Goal: Task Accomplishment & Management: Manage account settings

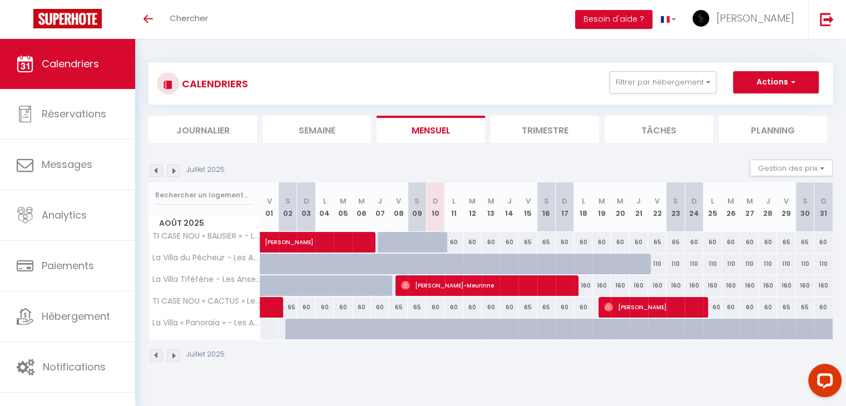
click at [176, 354] on img at bounding box center [173, 355] width 12 height 12
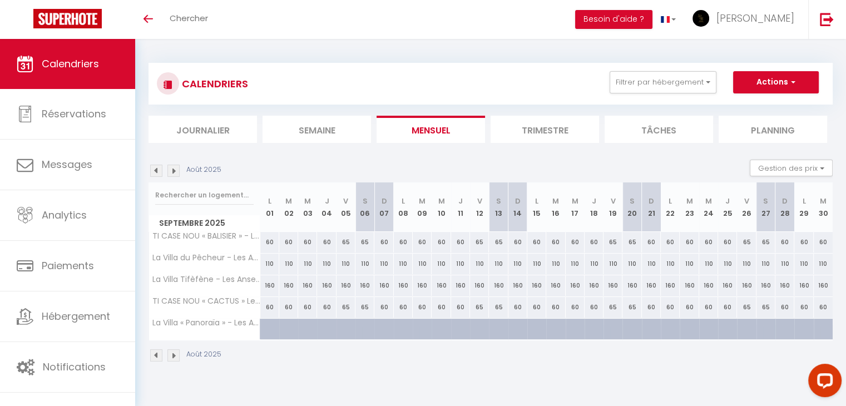
click at [158, 353] on img at bounding box center [156, 355] width 12 height 12
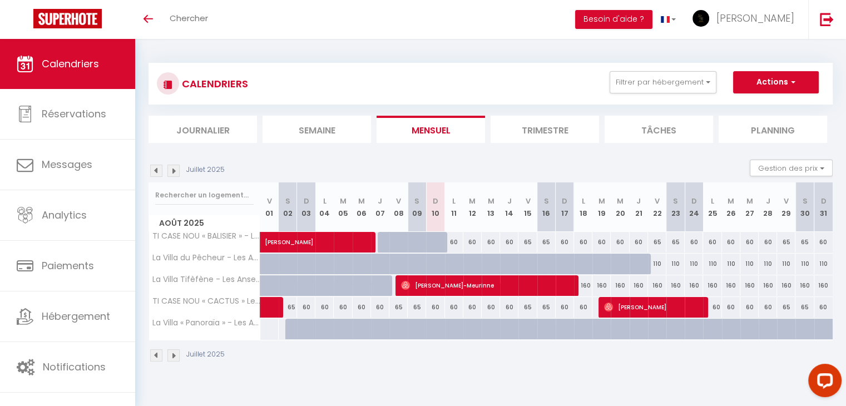
click at [174, 354] on img at bounding box center [173, 355] width 12 height 12
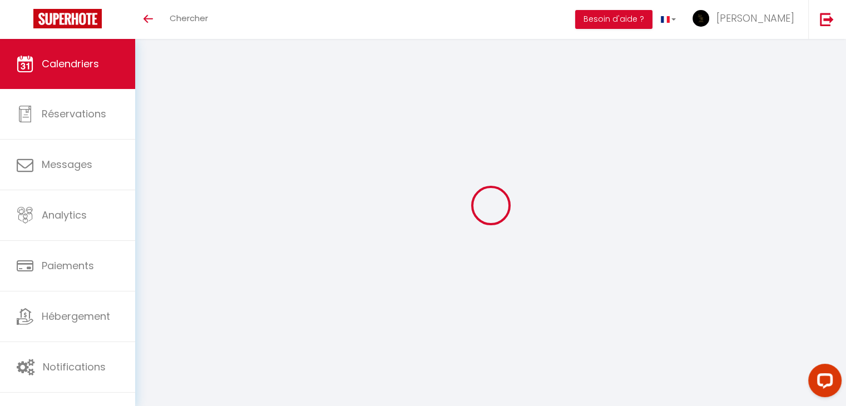
click at [174, 354] on div at bounding box center [491, 205] width 684 height 306
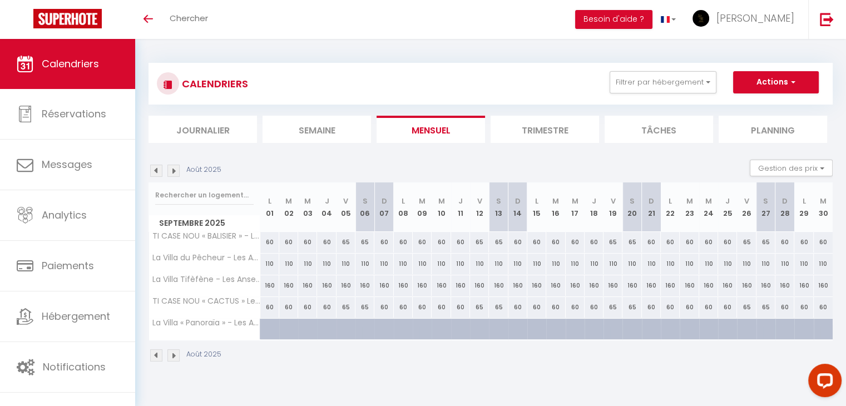
click at [175, 354] on img at bounding box center [173, 355] width 12 height 12
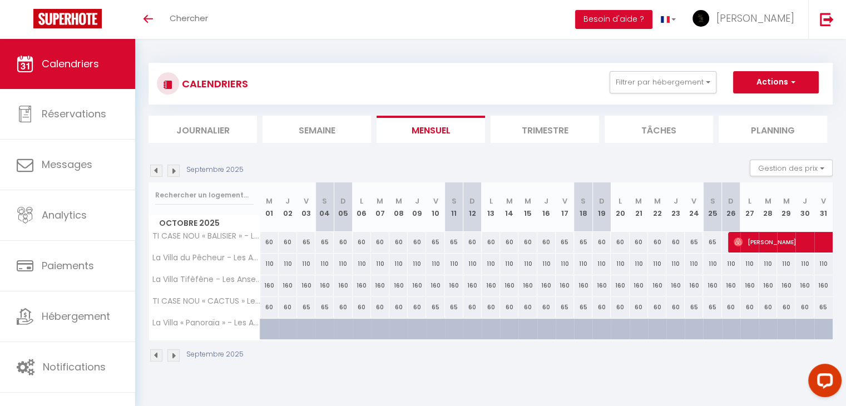
click at [175, 354] on img at bounding box center [173, 355] width 12 height 12
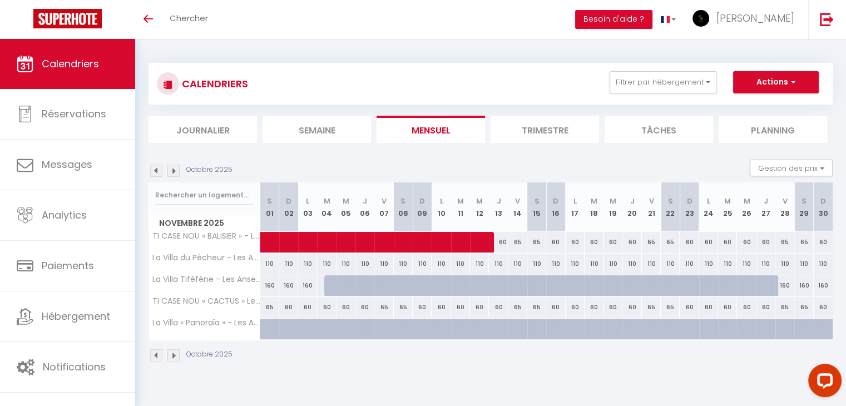
click at [175, 354] on img at bounding box center [173, 355] width 12 height 12
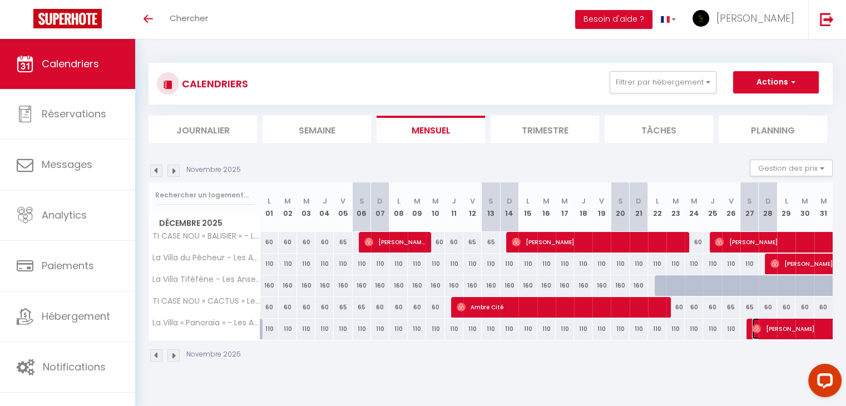
click at [798, 327] on span "[PERSON_NAME]" at bounding box center [854, 328] width 205 height 21
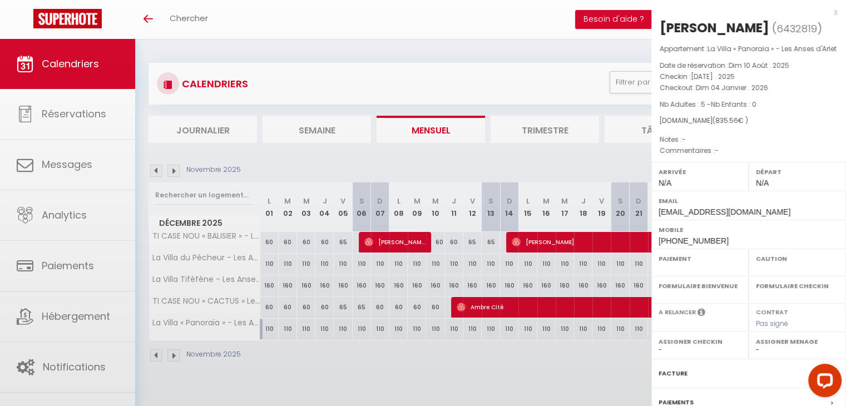
select select "OK"
select select "0"
select select "1"
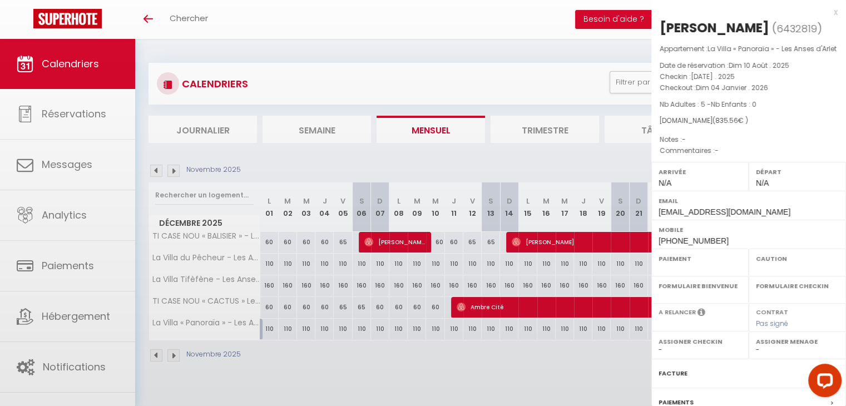
select select
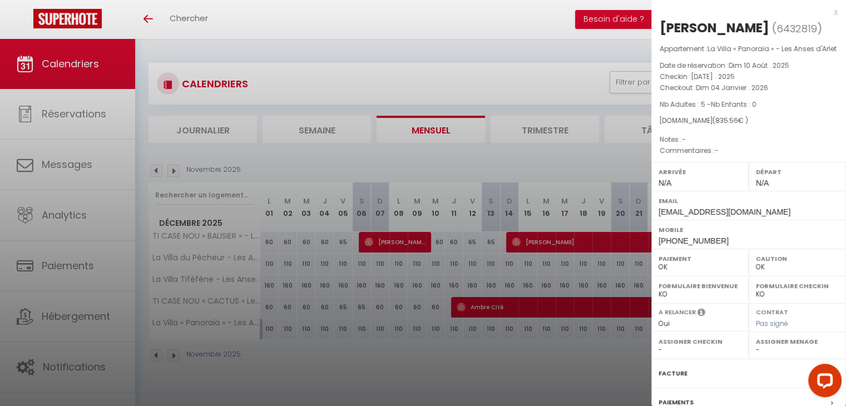
click at [462, 85] on div at bounding box center [423, 203] width 846 height 406
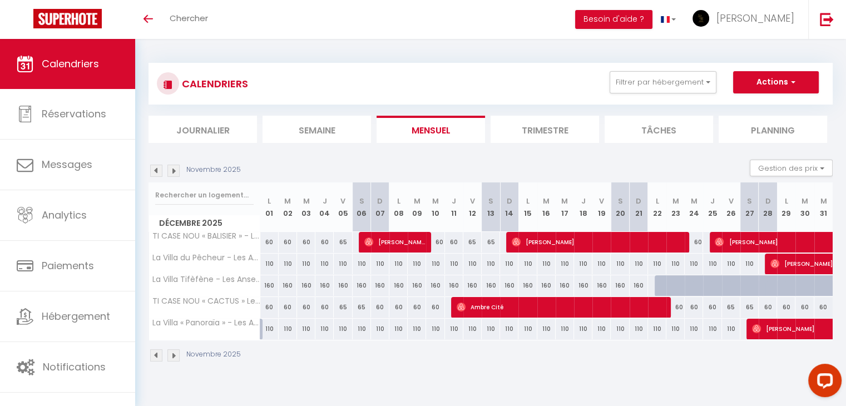
click at [176, 353] on img at bounding box center [173, 355] width 12 height 12
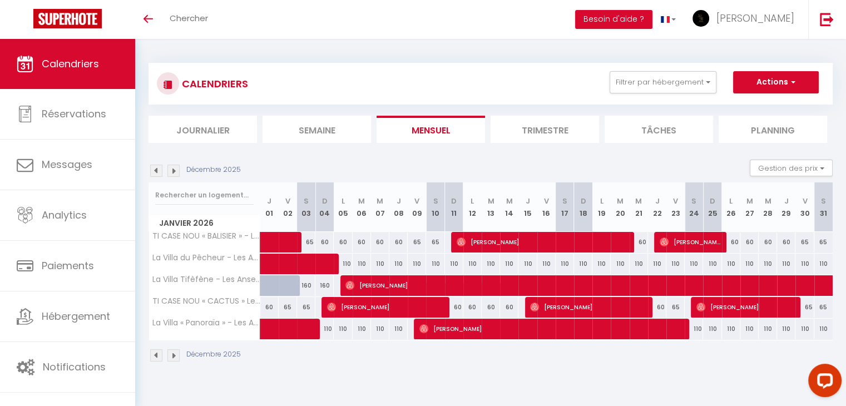
click at [155, 358] on img at bounding box center [156, 355] width 12 height 12
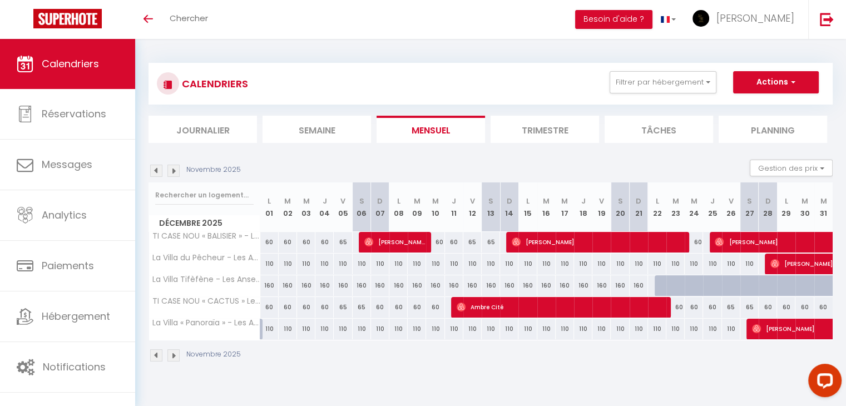
click at [174, 357] on img at bounding box center [173, 355] width 12 height 12
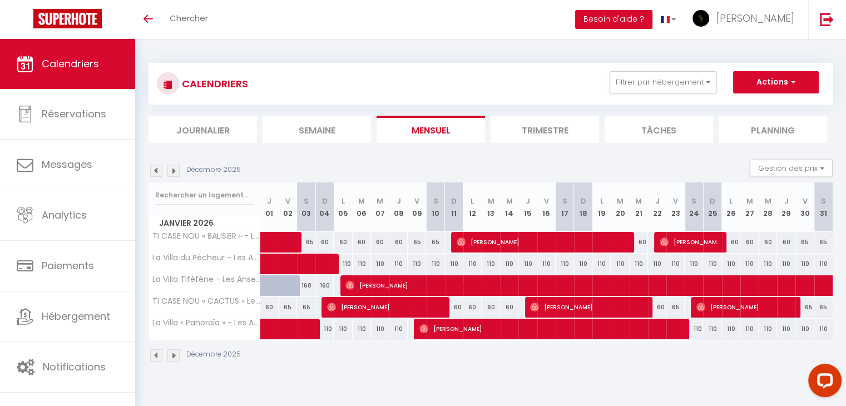
click at [157, 357] on img at bounding box center [156, 355] width 12 height 12
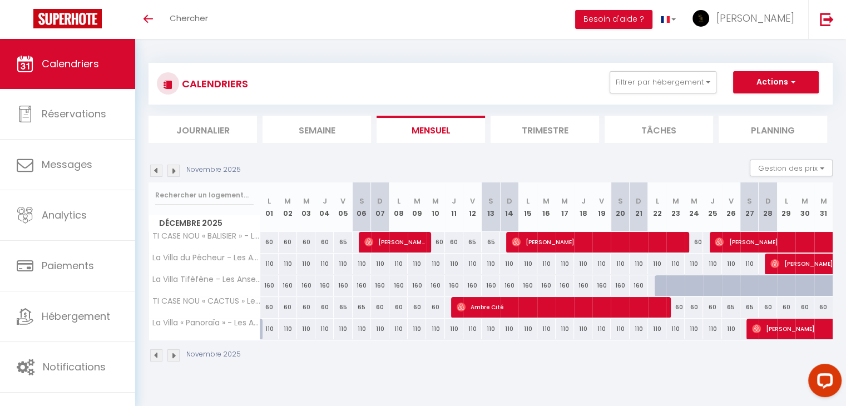
click at [179, 170] on img at bounding box center [173, 171] width 12 height 12
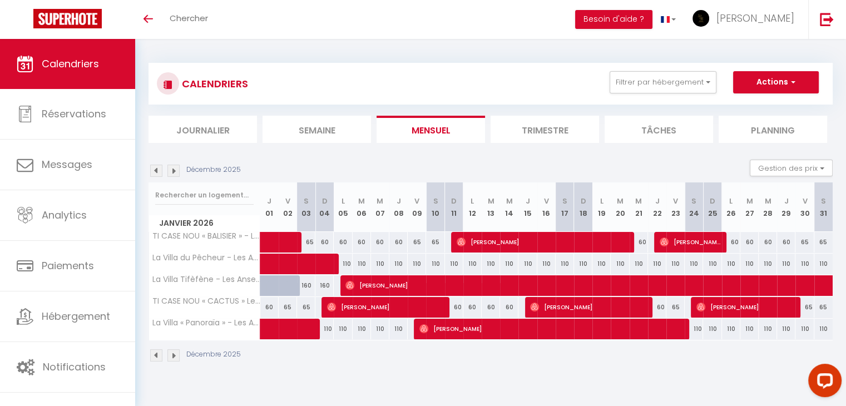
drag, startPoint x: 164, startPoint y: 171, endPoint x: 156, endPoint y: 168, distance: 8.8
click at [156, 168] on div "Décembre 2025" at bounding box center [197, 171] width 96 height 12
click at [156, 168] on img at bounding box center [156, 171] width 12 height 12
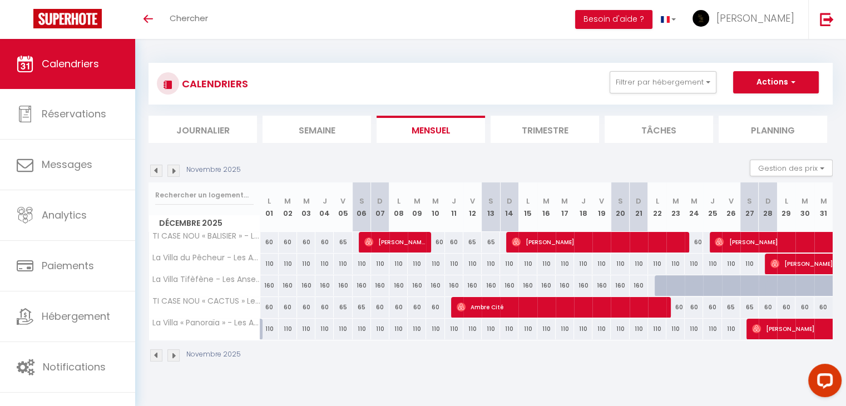
click at [172, 173] on img at bounding box center [173, 171] width 12 height 12
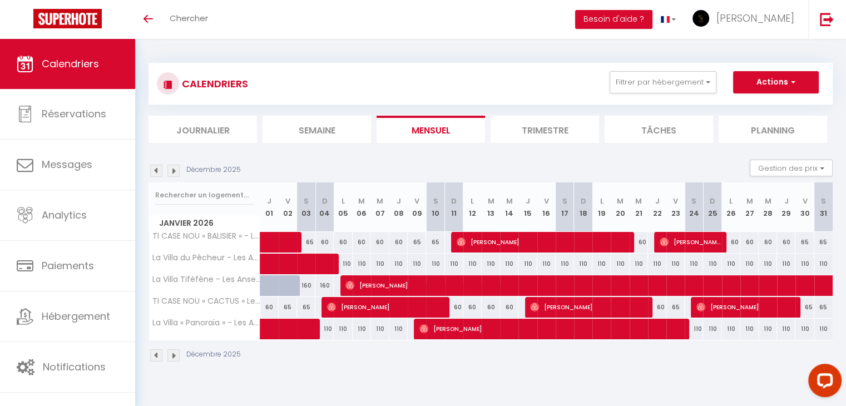
click at [157, 173] on img at bounding box center [156, 171] width 12 height 12
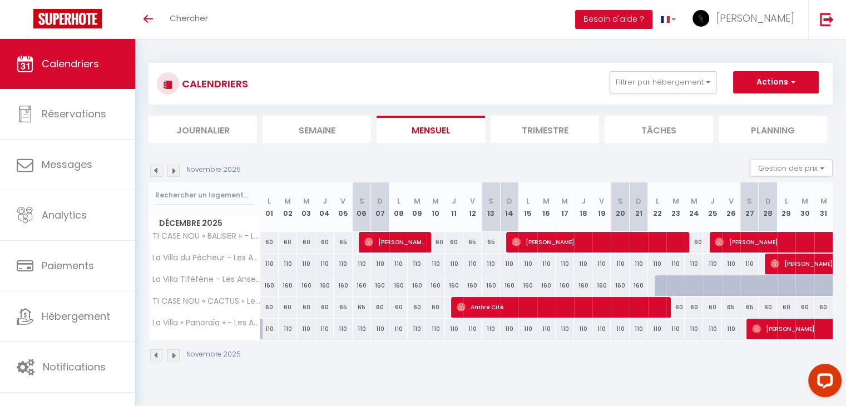
click at [175, 174] on img at bounding box center [173, 171] width 12 height 12
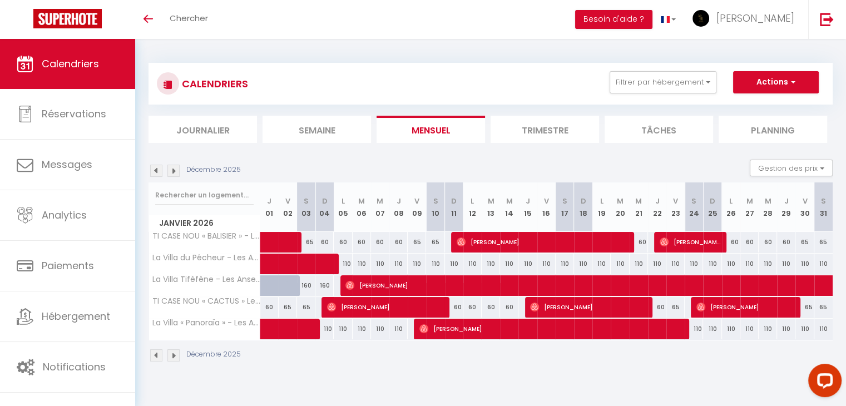
click at [173, 176] on img at bounding box center [173, 171] width 12 height 12
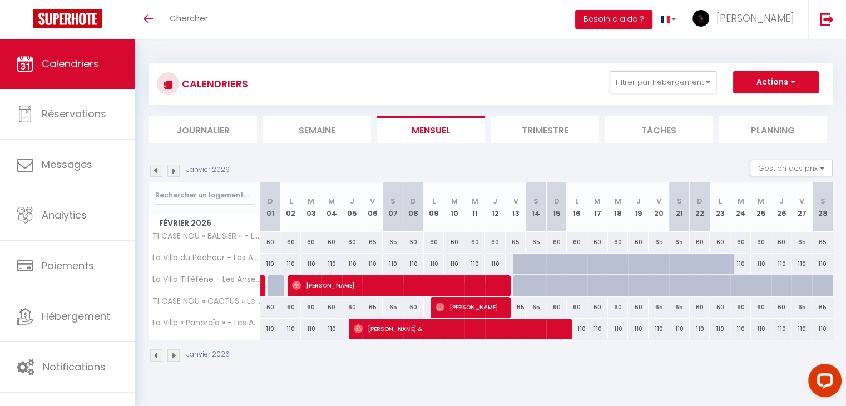
click at [173, 176] on img at bounding box center [173, 171] width 12 height 12
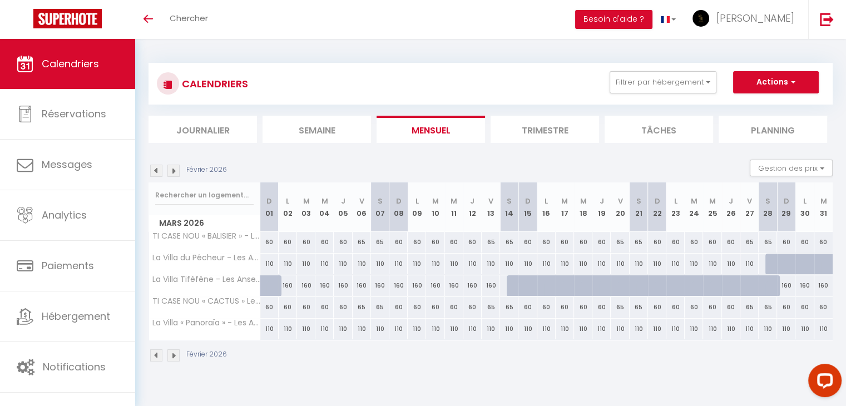
click at [158, 354] on img at bounding box center [156, 355] width 12 height 12
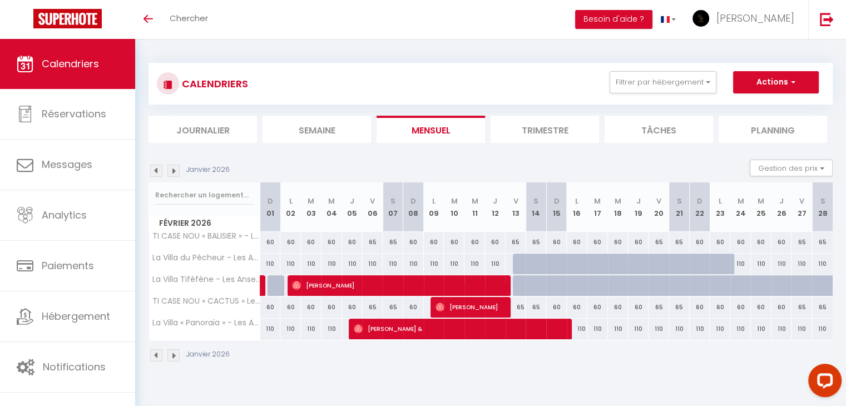
click at [158, 354] on img at bounding box center [156, 355] width 12 height 12
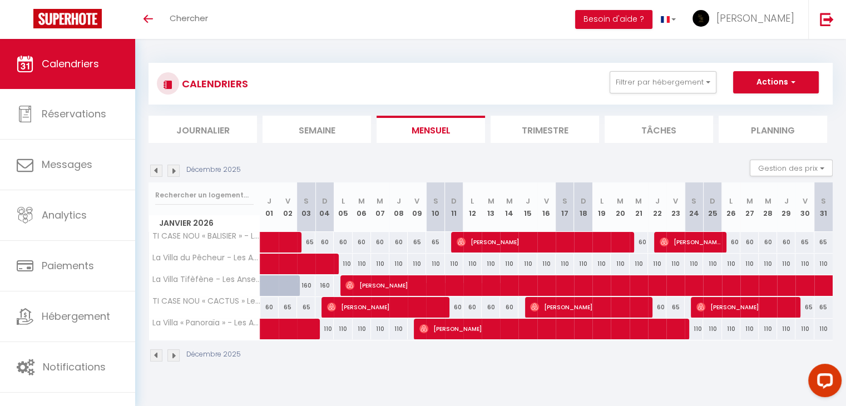
click at [160, 355] on img at bounding box center [156, 355] width 12 height 12
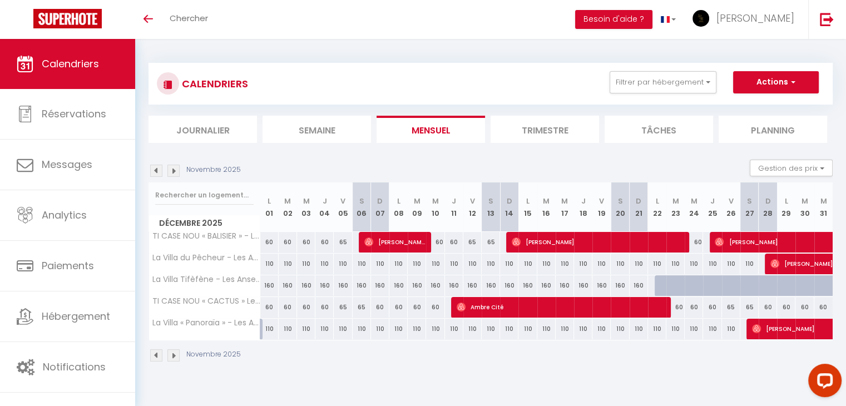
click at [171, 355] on img at bounding box center [173, 355] width 12 height 12
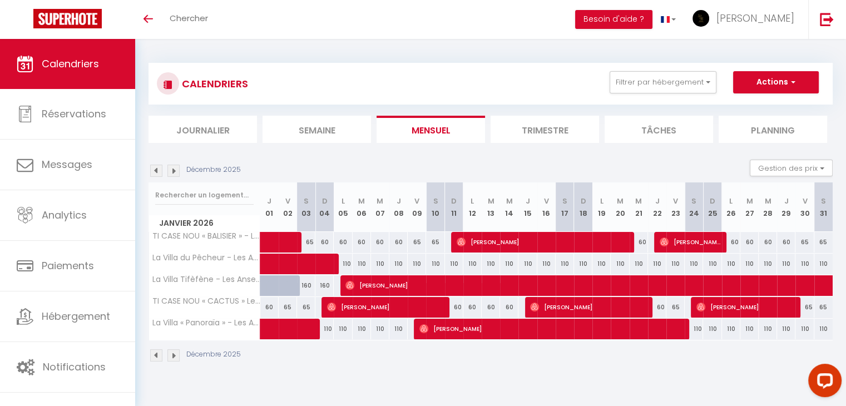
click at [170, 354] on img at bounding box center [173, 355] width 12 height 12
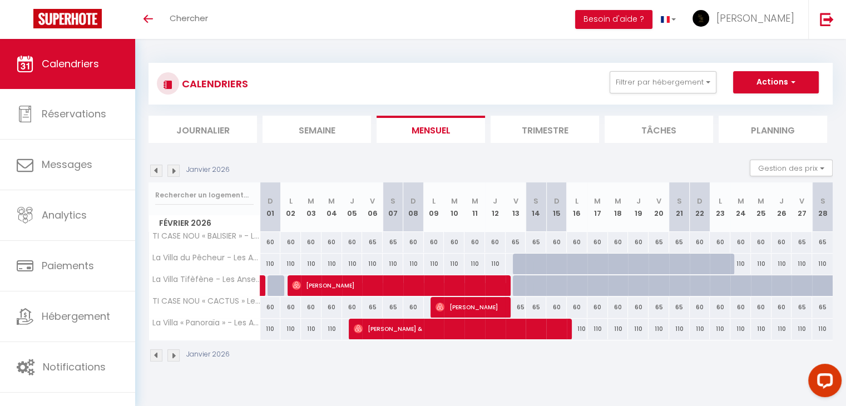
click at [161, 352] on img at bounding box center [156, 355] width 12 height 12
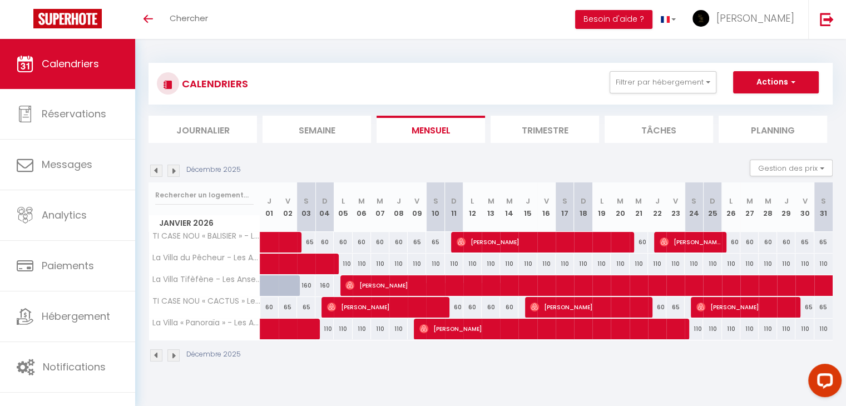
click at [160, 355] on img at bounding box center [156, 355] width 12 height 12
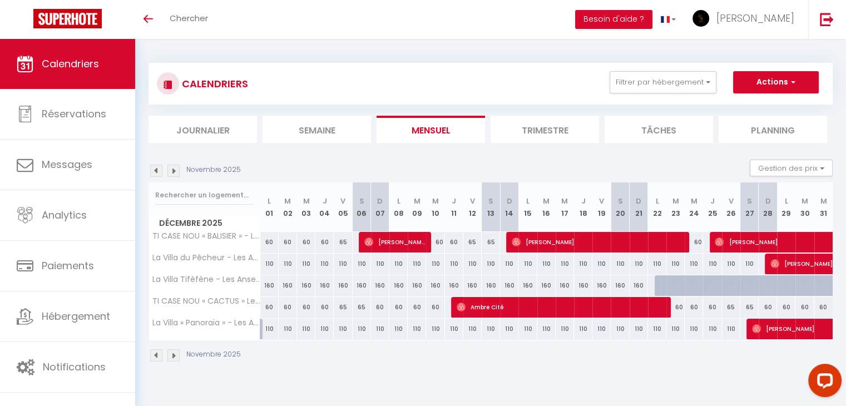
click at [175, 357] on img at bounding box center [173, 355] width 12 height 12
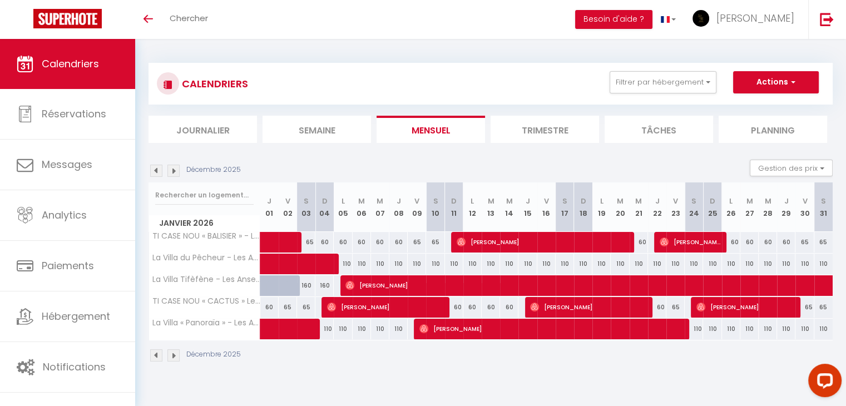
click at [157, 358] on img at bounding box center [156, 355] width 12 height 12
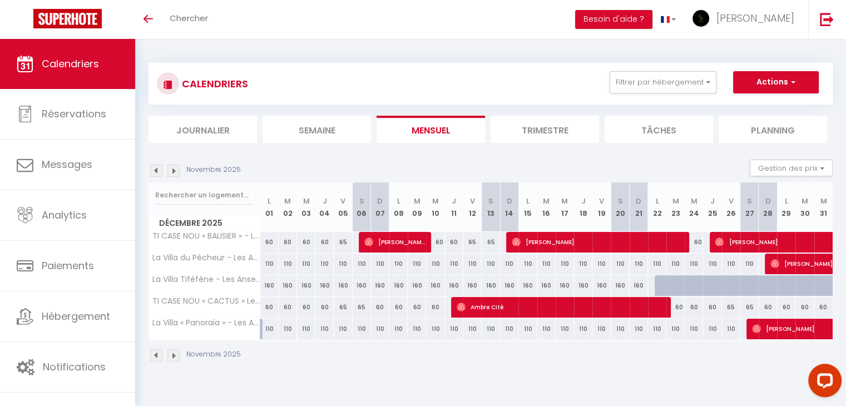
click at [170, 358] on img at bounding box center [173, 355] width 12 height 12
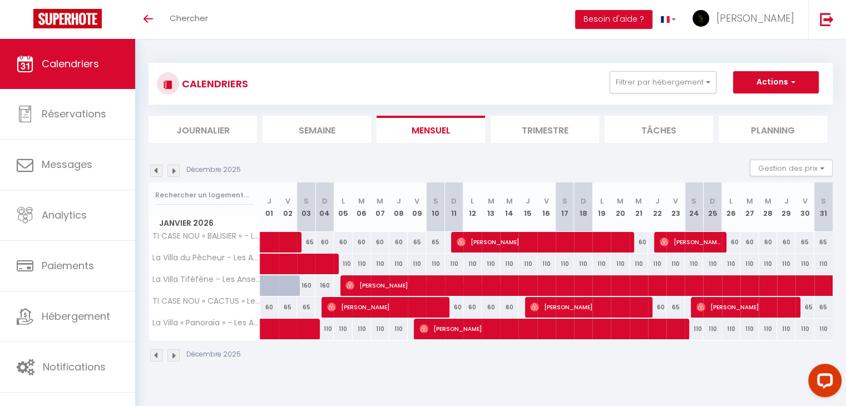
click at [171, 358] on img at bounding box center [173, 355] width 12 height 12
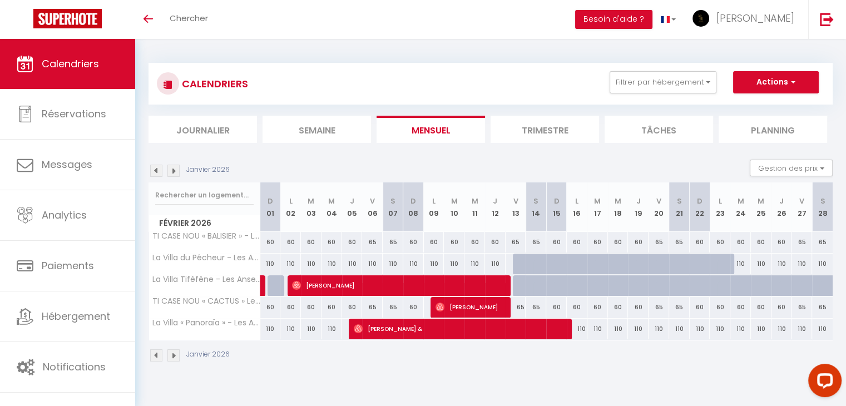
click at [158, 356] on img at bounding box center [156, 355] width 12 height 12
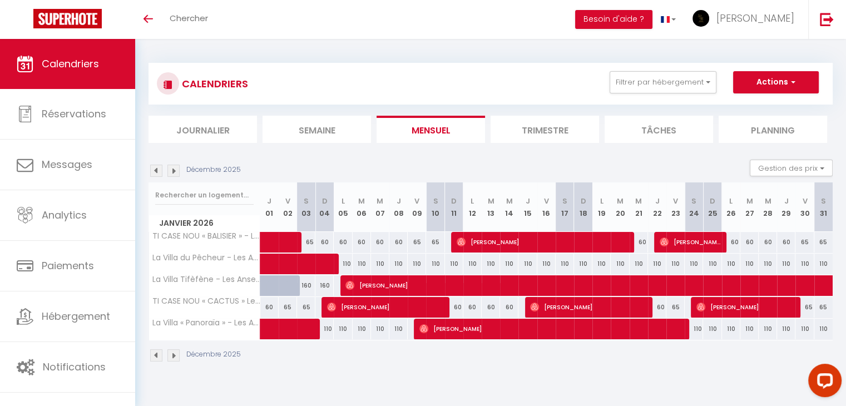
click at [158, 356] on img at bounding box center [156, 355] width 12 height 12
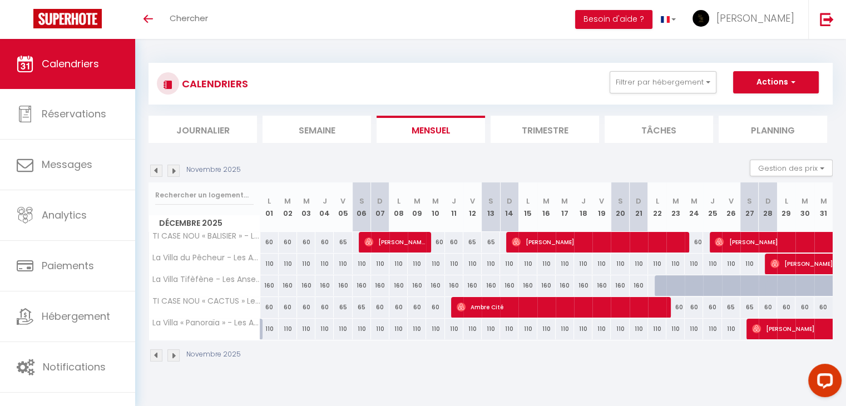
click at [156, 354] on img at bounding box center [156, 355] width 12 height 12
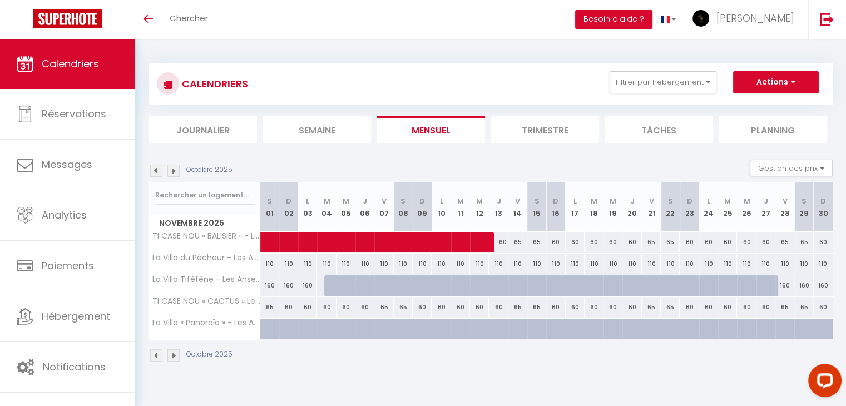
click at [175, 354] on img at bounding box center [173, 355] width 12 height 12
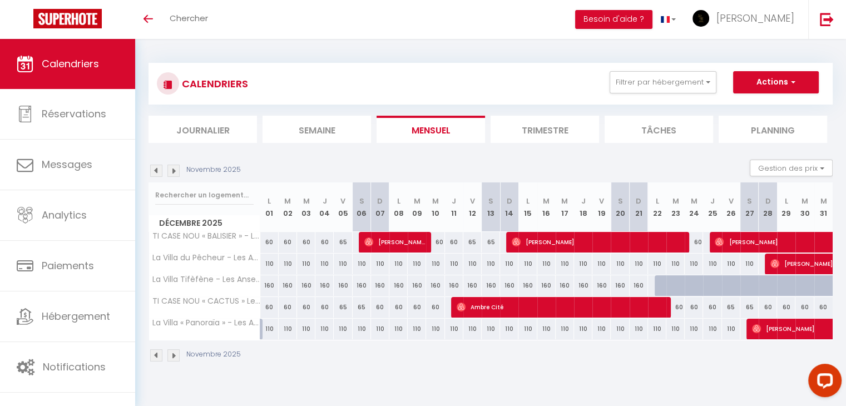
click at [175, 354] on img at bounding box center [173, 355] width 12 height 12
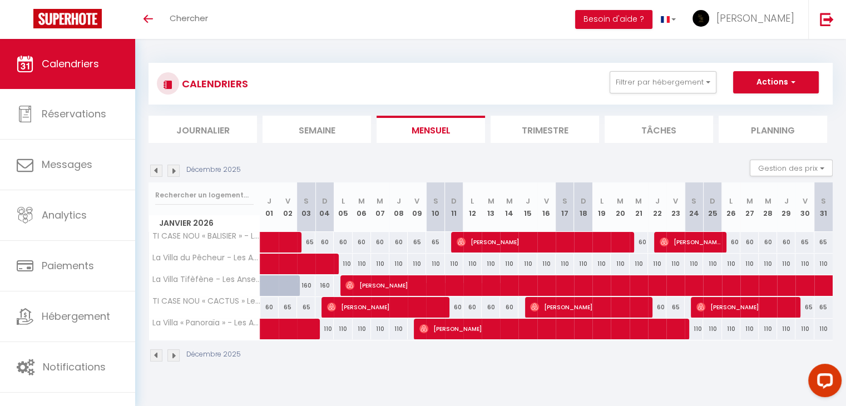
click at [175, 354] on img at bounding box center [173, 355] width 12 height 12
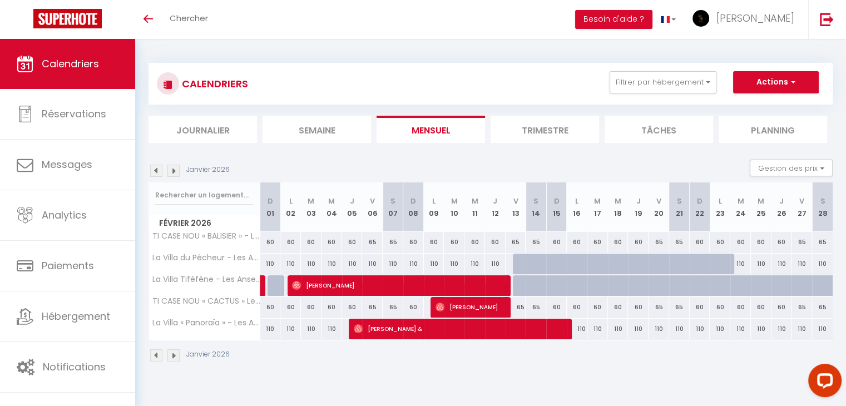
click at [153, 354] on img at bounding box center [156, 355] width 12 height 12
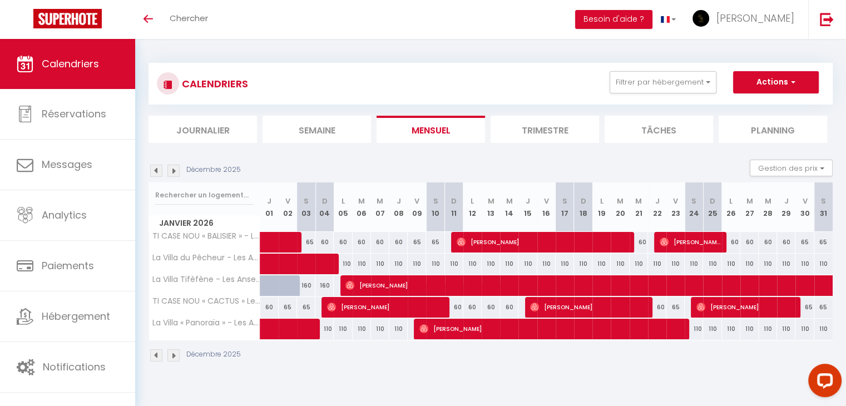
click at [153, 354] on img at bounding box center [156, 355] width 12 height 12
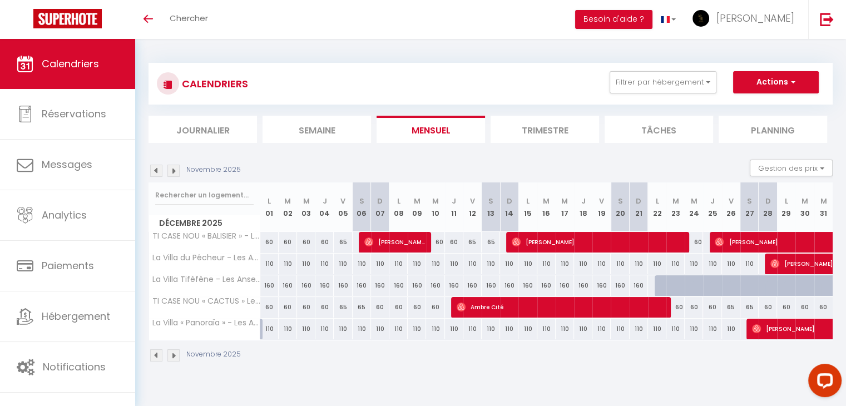
click at [173, 351] on img at bounding box center [173, 355] width 12 height 12
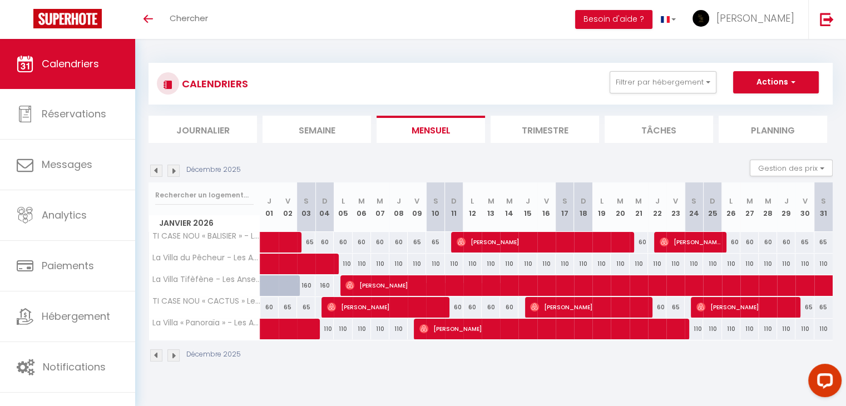
click at [175, 354] on img at bounding box center [173, 355] width 12 height 12
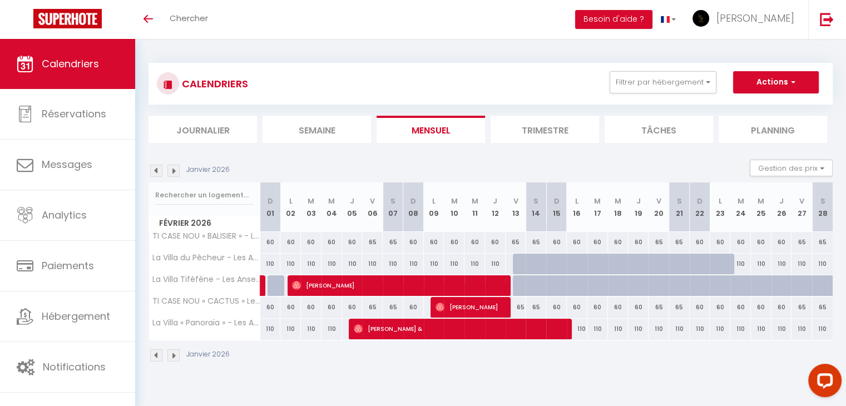
click at [160, 357] on img at bounding box center [156, 355] width 12 height 12
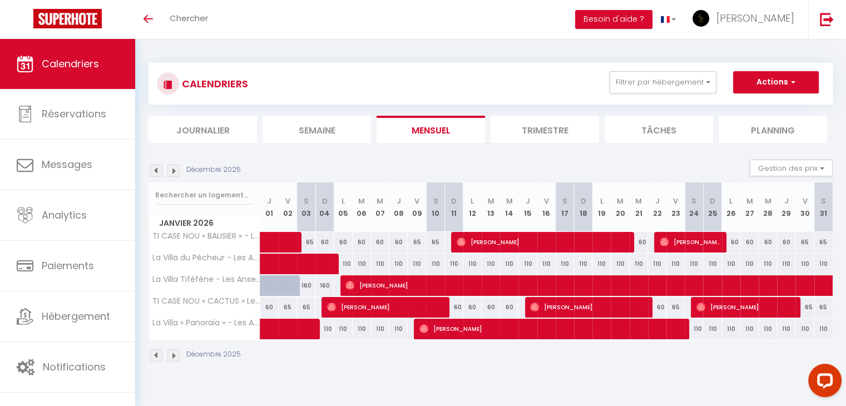
click at [160, 357] on img at bounding box center [156, 355] width 12 height 12
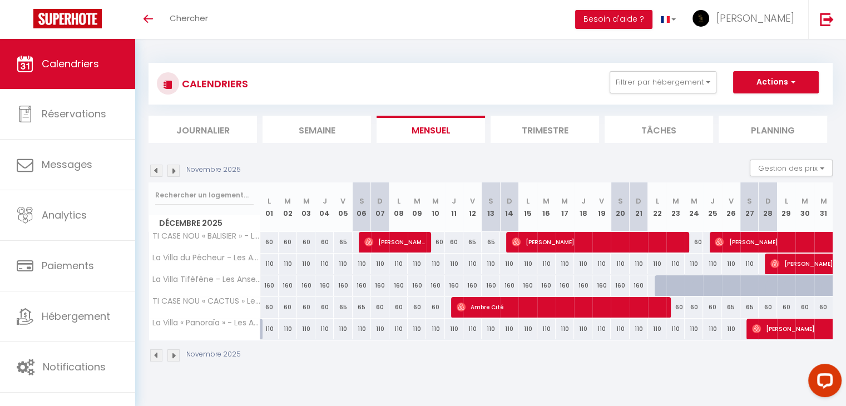
click at [175, 355] on img at bounding box center [173, 355] width 12 height 12
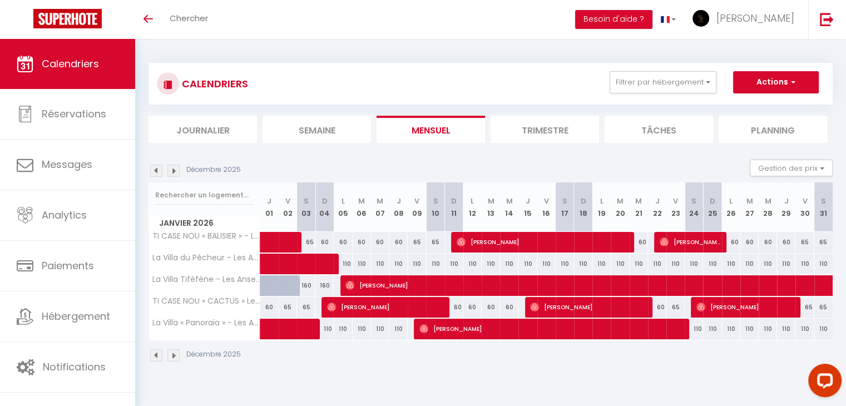
click at [158, 350] on img at bounding box center [156, 355] width 12 height 12
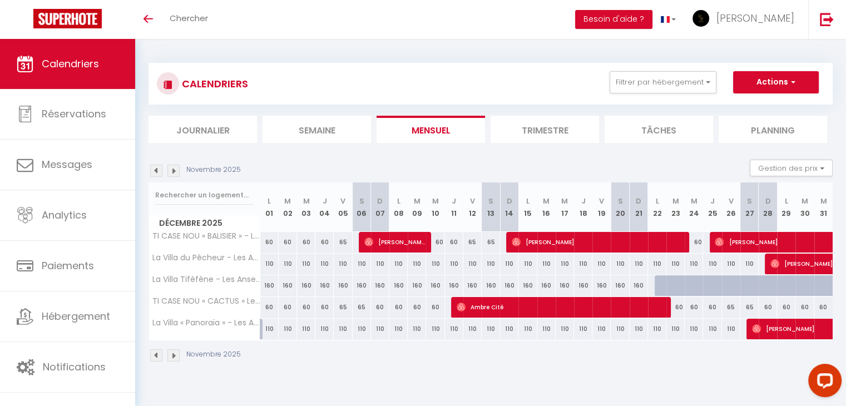
click at [176, 353] on img at bounding box center [173, 355] width 12 height 12
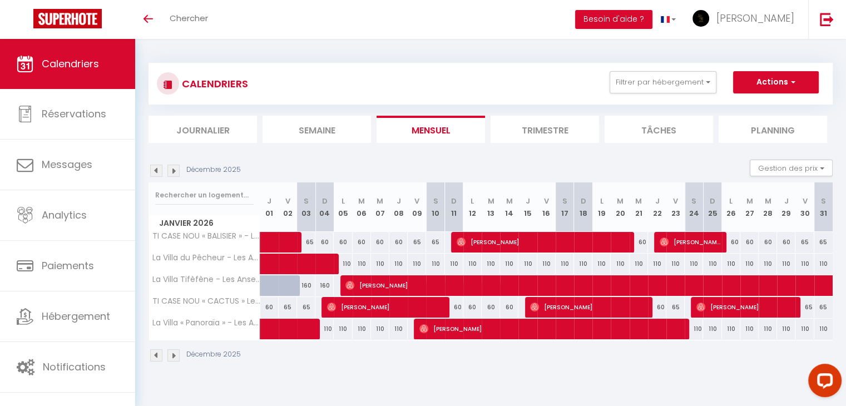
click at [176, 353] on img at bounding box center [173, 355] width 12 height 12
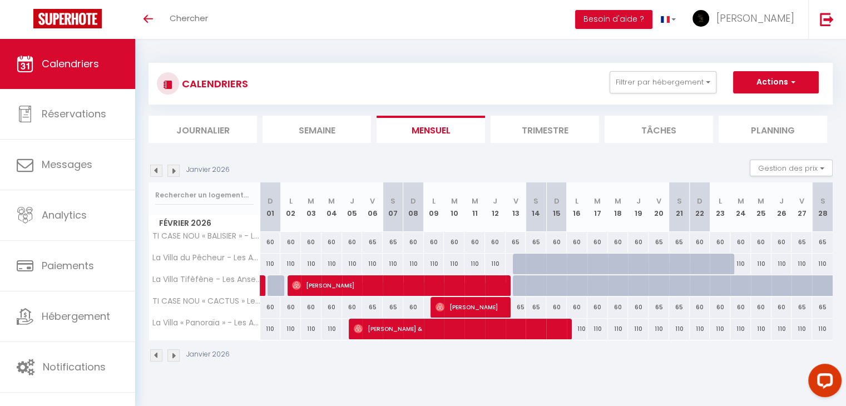
click at [155, 356] on img at bounding box center [156, 355] width 12 height 12
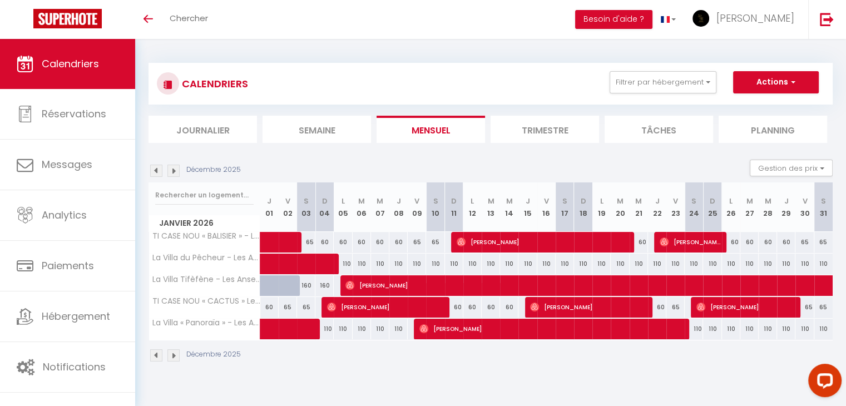
click at [151, 353] on img at bounding box center [156, 355] width 12 height 12
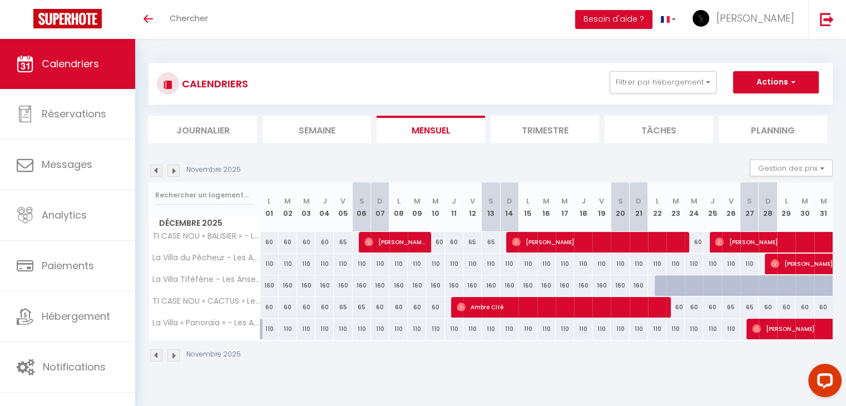
click at [177, 353] on img at bounding box center [173, 355] width 12 height 12
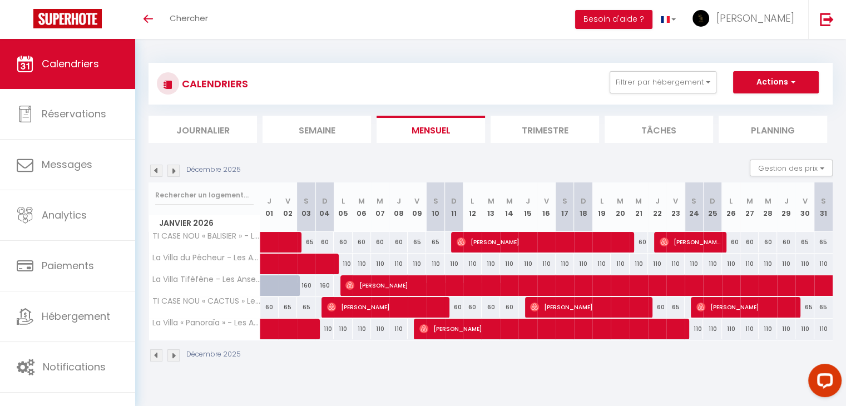
click at [177, 353] on img at bounding box center [173, 355] width 12 height 12
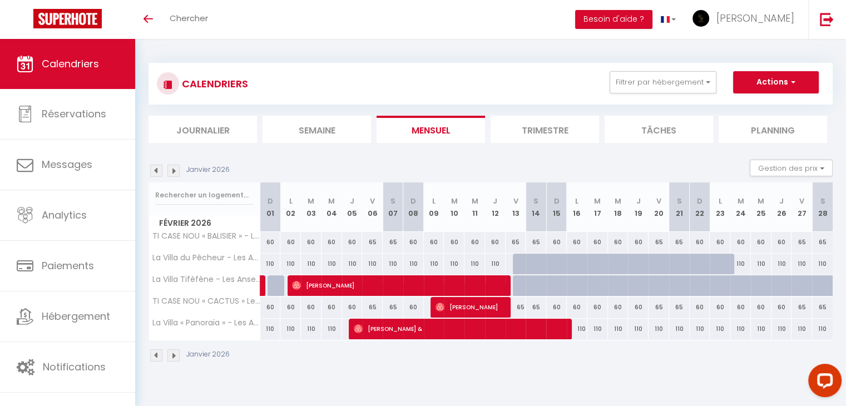
click at [158, 356] on img at bounding box center [156, 355] width 12 height 12
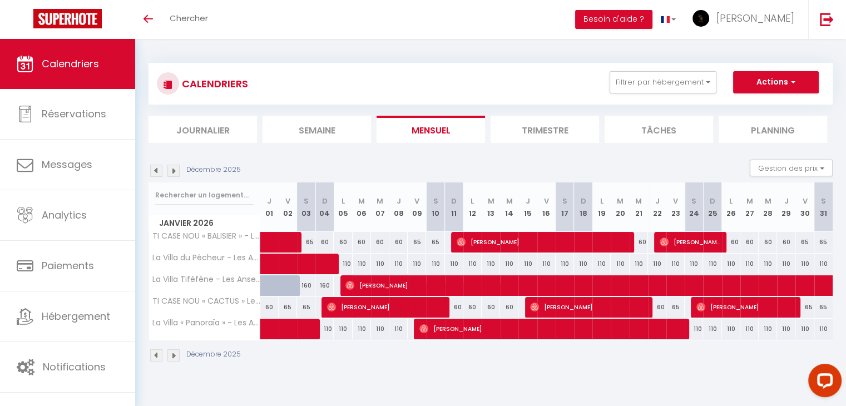
click at [158, 356] on img at bounding box center [156, 355] width 12 height 12
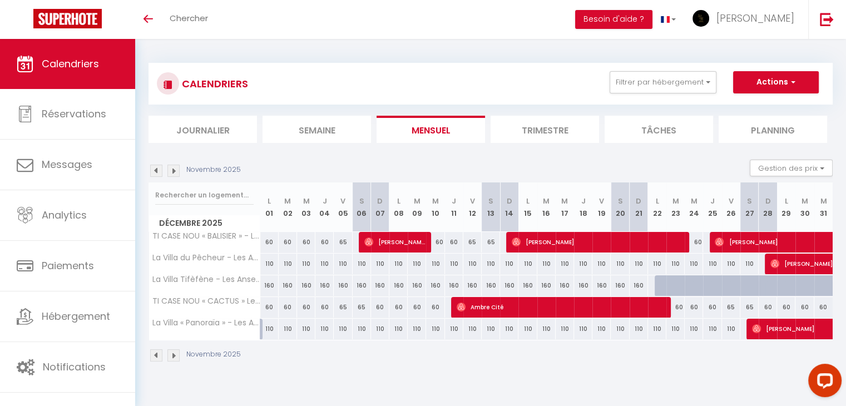
click at [171, 356] on img at bounding box center [173, 355] width 12 height 12
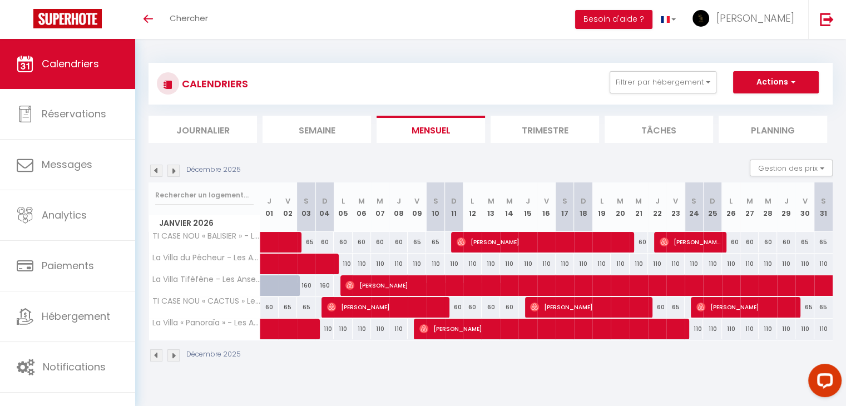
click at [157, 358] on img at bounding box center [156, 355] width 12 height 12
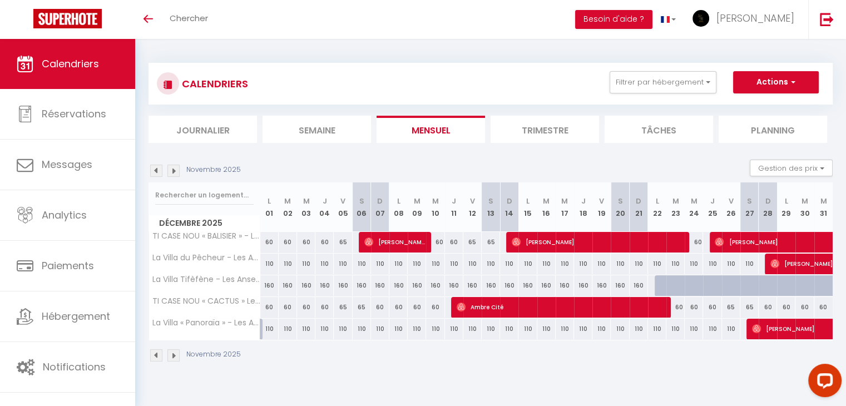
click at [171, 357] on img at bounding box center [173, 355] width 12 height 12
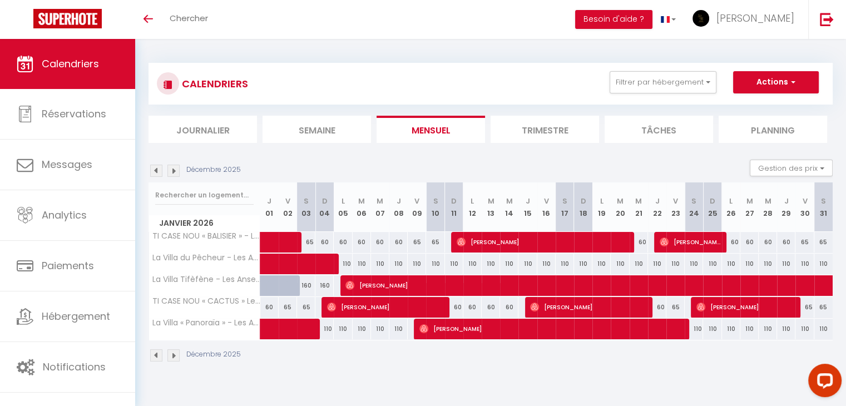
click at [171, 357] on img at bounding box center [173, 355] width 12 height 12
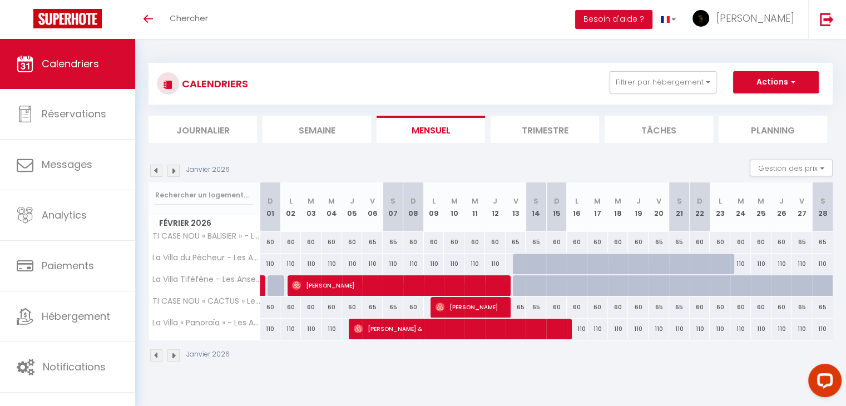
click at [157, 357] on img at bounding box center [156, 355] width 12 height 12
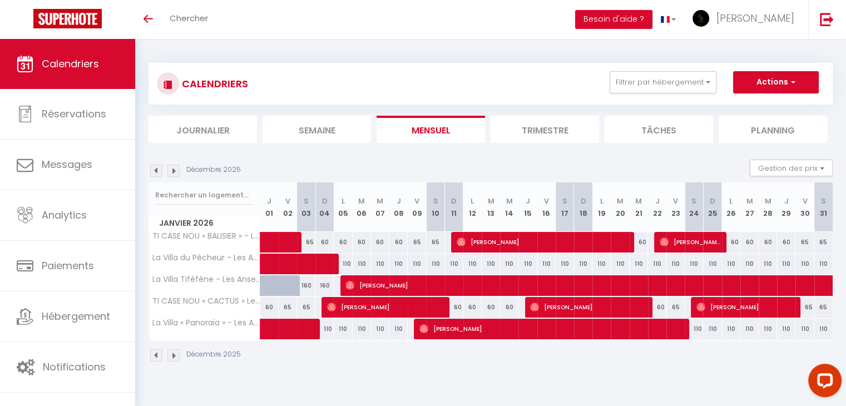
click at [157, 357] on img at bounding box center [156, 355] width 12 height 12
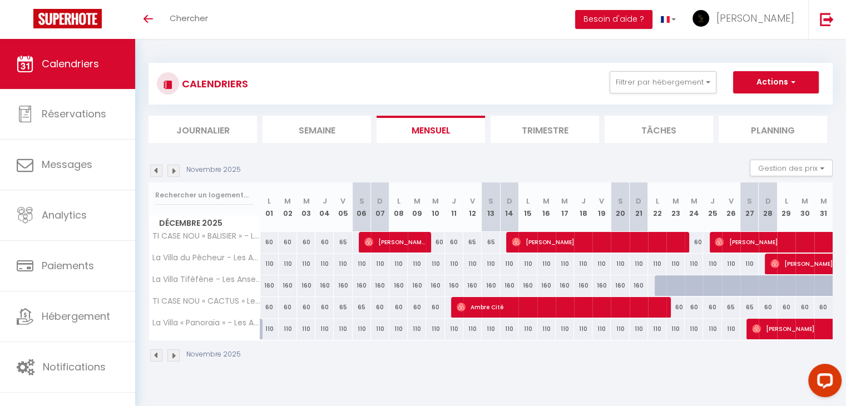
click at [171, 356] on img at bounding box center [173, 355] width 12 height 12
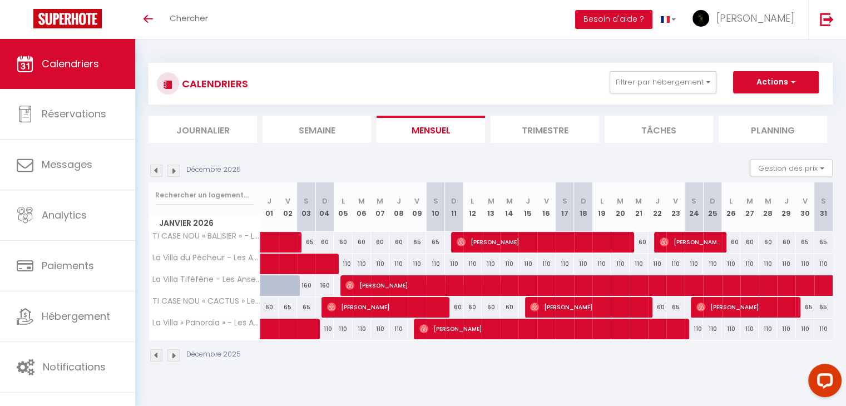
click at [171, 356] on img at bounding box center [173, 355] width 12 height 12
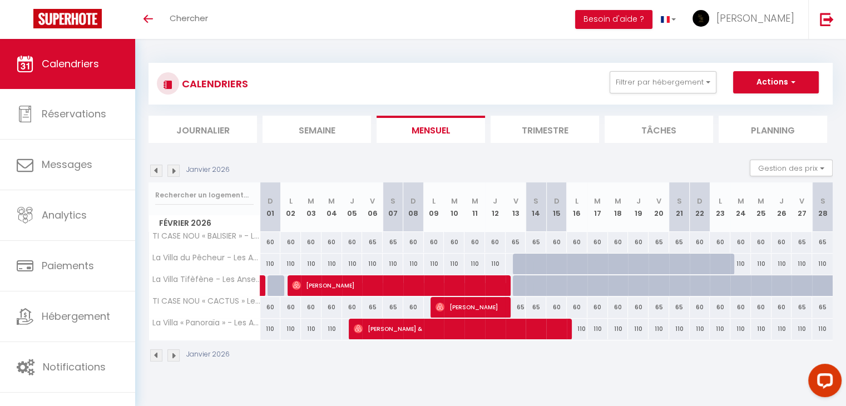
click at [160, 357] on img at bounding box center [156, 355] width 12 height 12
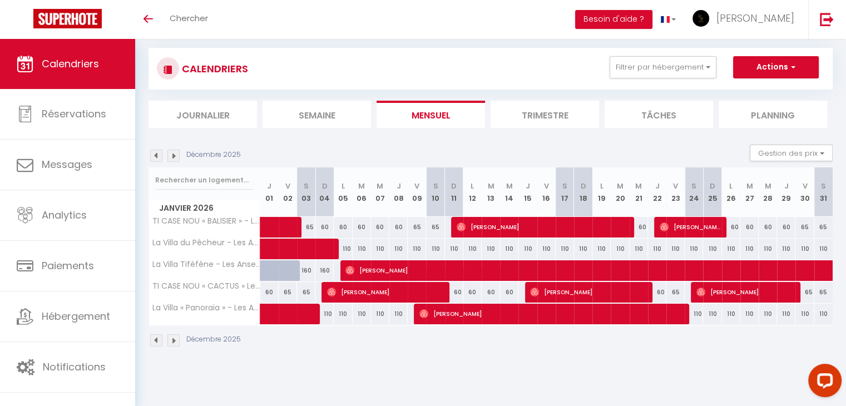
scroll to position [14, 0]
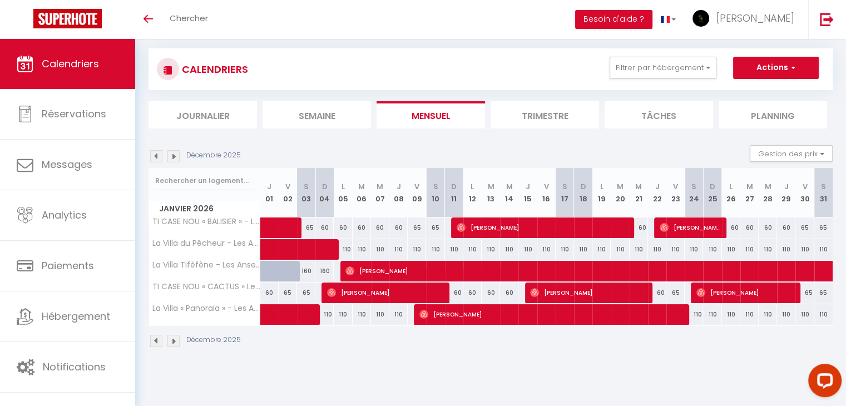
click at [176, 339] on img at bounding box center [173, 341] width 12 height 12
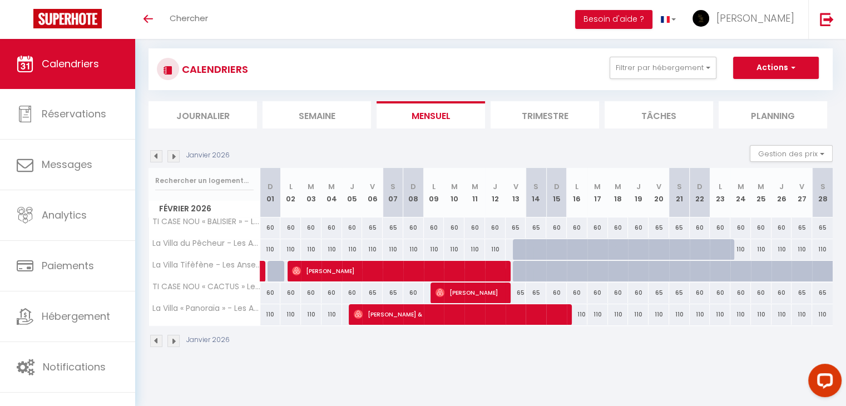
click at [152, 343] on img at bounding box center [156, 341] width 12 height 12
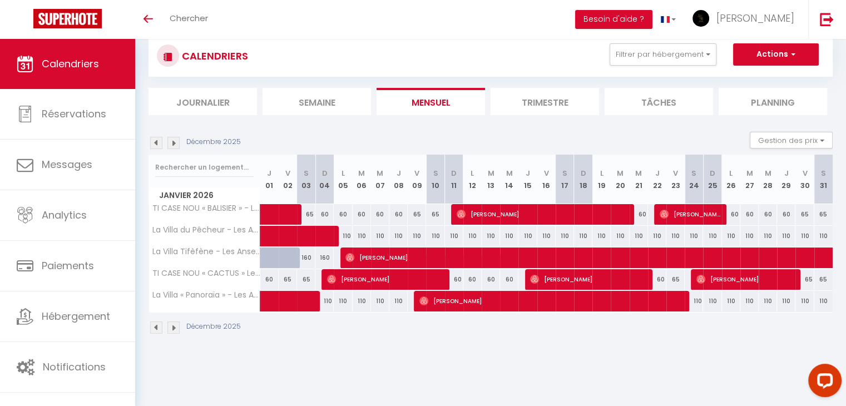
scroll to position [27, 0]
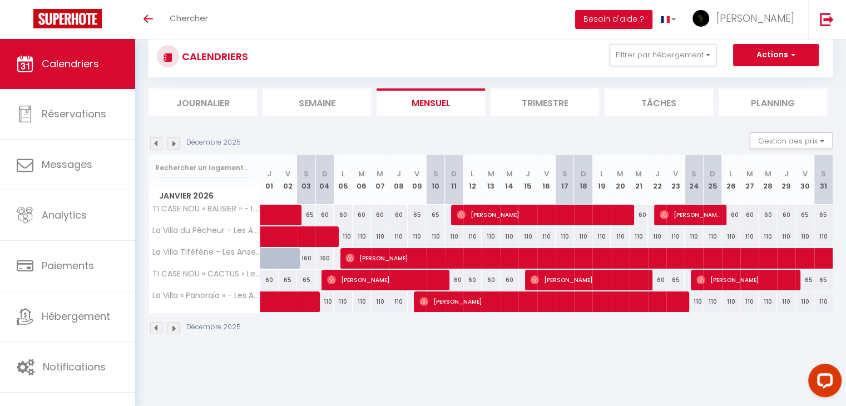
click at [368, 375] on body "Questions et aide sur la MIGRATION - [GEOGRAPHIC_DATA] ouverte de 13 à 14h puis…" at bounding box center [423, 215] width 846 height 406
click at [328, 375] on body "Questions et aide sur la MIGRATION - [GEOGRAPHIC_DATA] ouverte de 13 à 14h puis…" at bounding box center [423, 215] width 846 height 406
click at [164, 326] on div "Décembre 2025" at bounding box center [197, 328] width 96 height 12
click at [158, 326] on img at bounding box center [156, 328] width 12 height 12
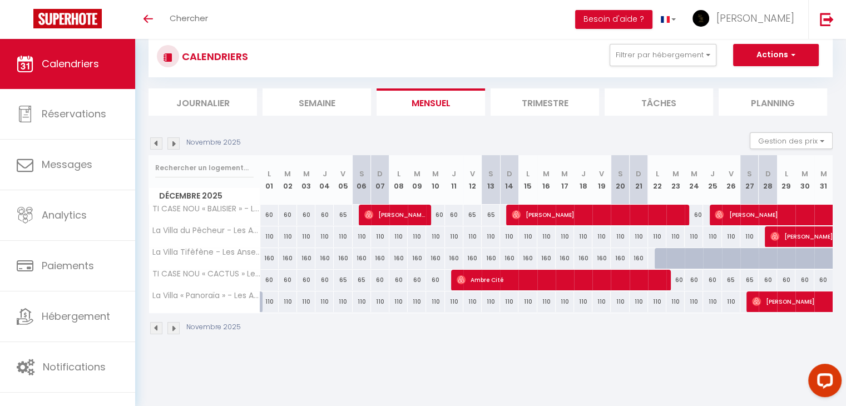
click at [159, 327] on img at bounding box center [156, 328] width 12 height 12
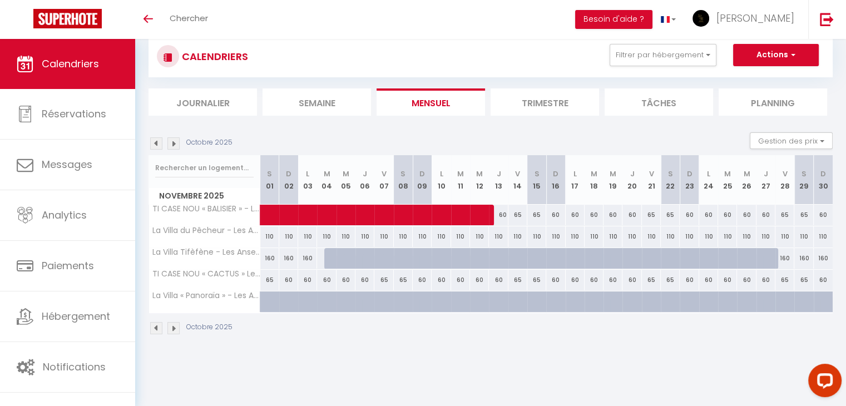
click at [158, 328] on img at bounding box center [156, 328] width 12 height 12
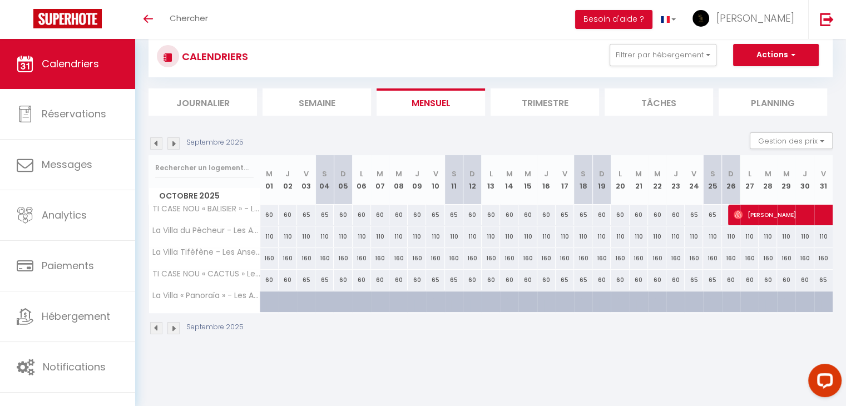
click at [158, 328] on img at bounding box center [156, 328] width 12 height 12
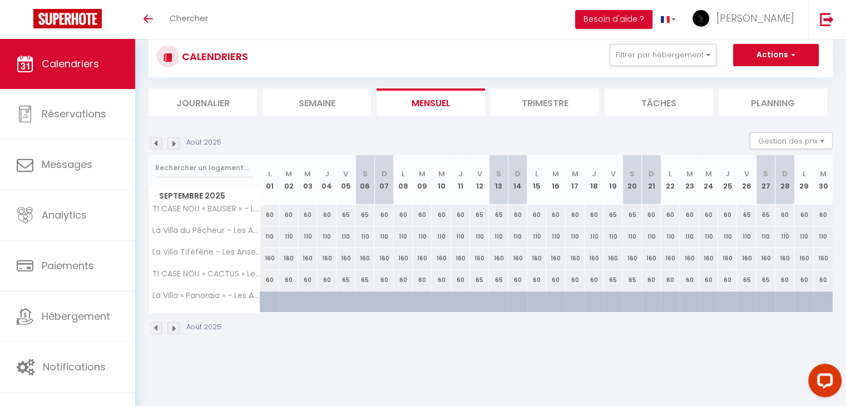
click at [158, 328] on img at bounding box center [156, 328] width 12 height 12
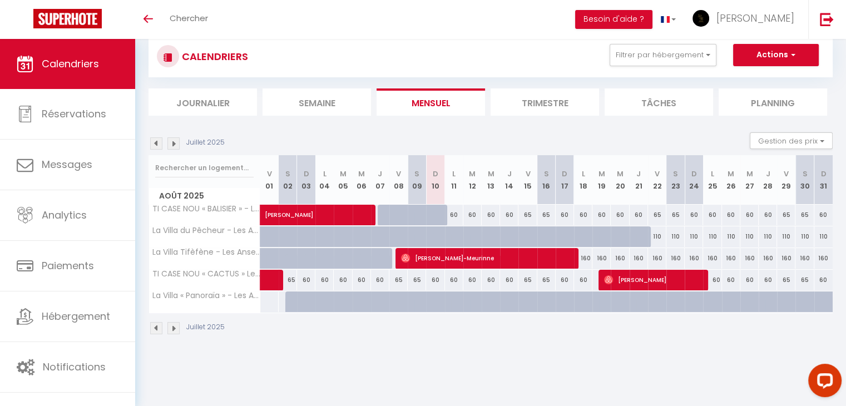
click at [658, 234] on div "110" at bounding box center [657, 236] width 18 height 21
type input "110"
type input "Ven 22 Août 2025"
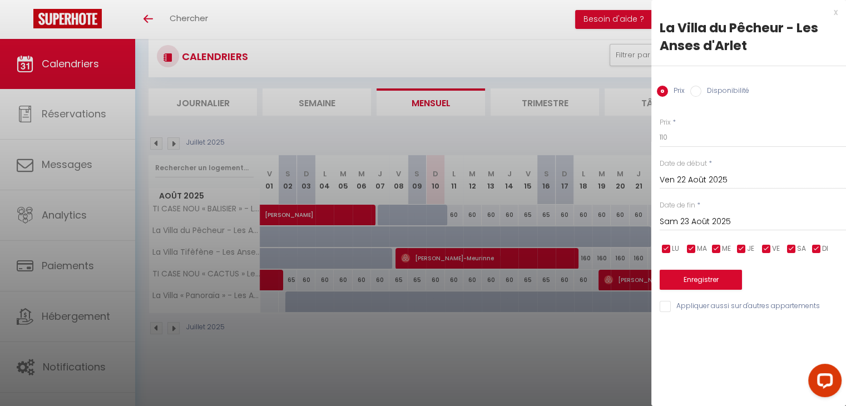
click at [710, 222] on input "Sam 23 Août 2025" at bounding box center [753, 222] width 186 height 14
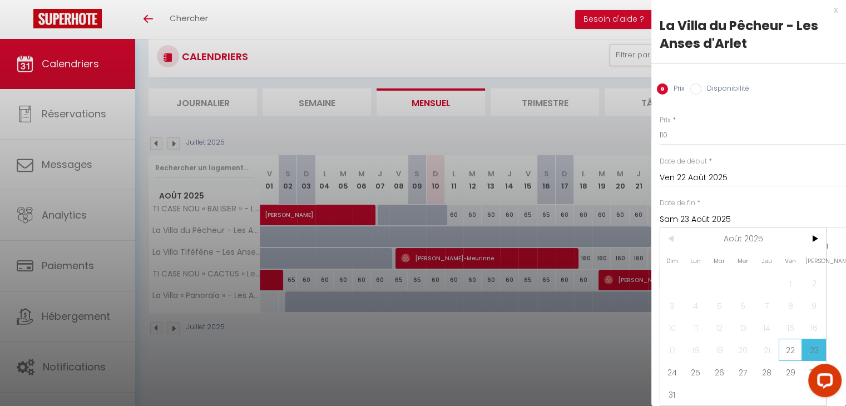
scroll to position [10, 0]
click at [673, 383] on span "31" at bounding box center [673, 394] width 24 height 22
type input "Dim 31 Août 2025"
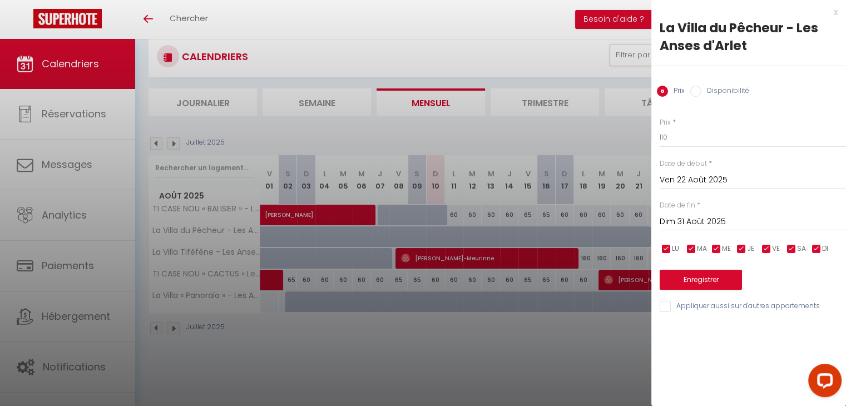
click at [836, 14] on div "x" at bounding box center [745, 12] width 186 height 13
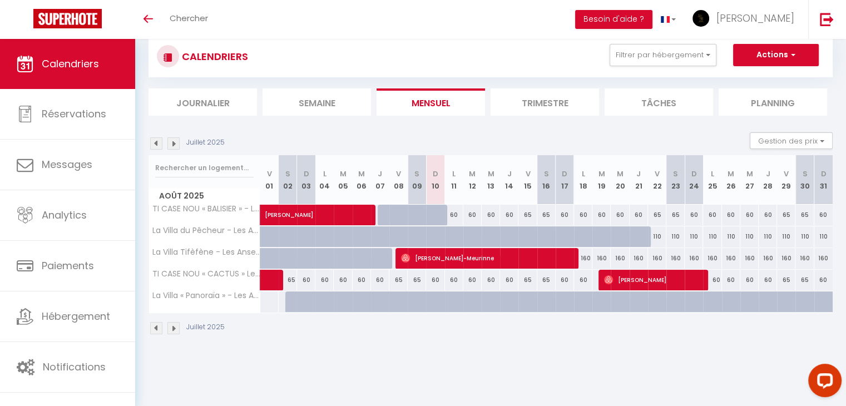
click at [588, 258] on div "160" at bounding box center [583, 258] width 18 height 21
type input "160"
type input "Lun 18 Août 2025"
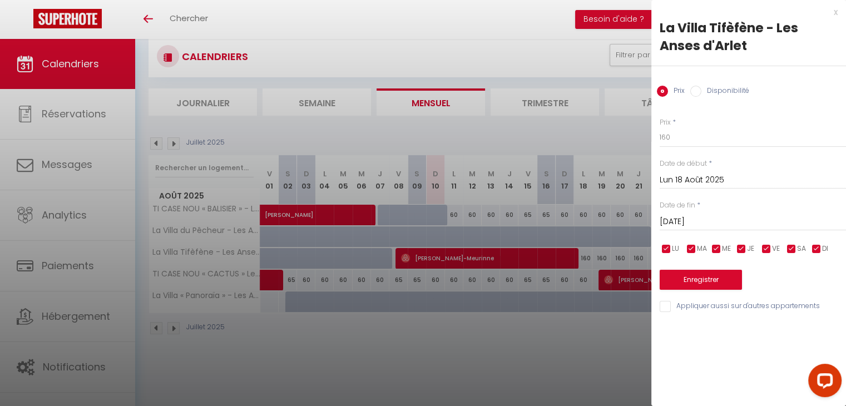
click at [698, 221] on input "[DATE]" at bounding box center [753, 222] width 186 height 14
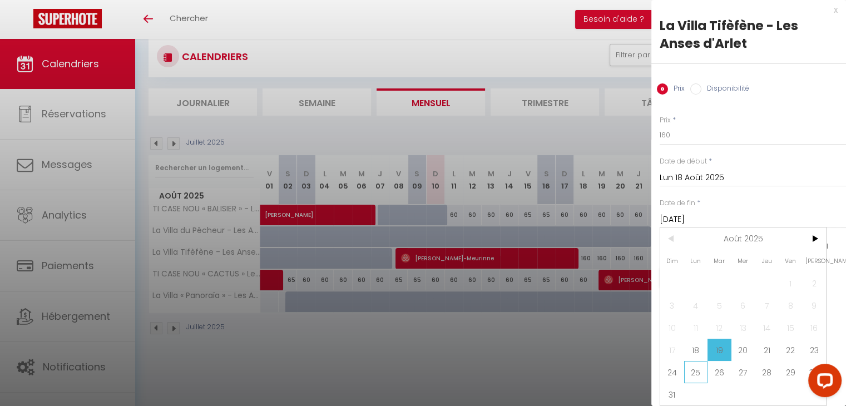
scroll to position [10, 0]
click at [669, 383] on span "31" at bounding box center [673, 394] width 24 height 22
type input "Dim 31 Août 2025"
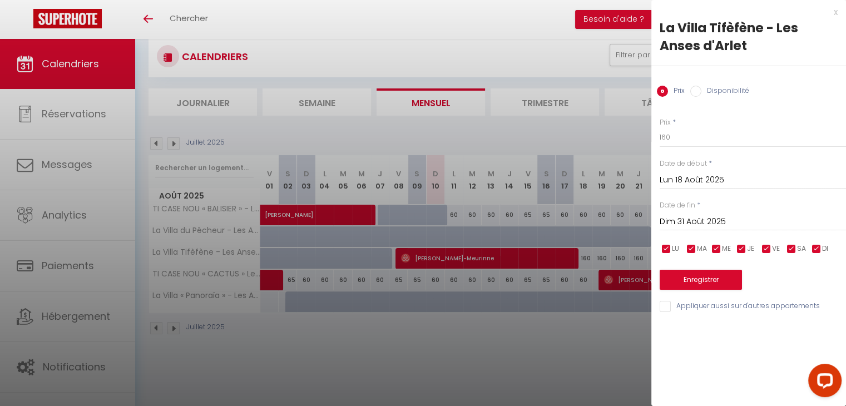
scroll to position [0, 0]
click at [712, 275] on button "Enregistrer" at bounding box center [701, 280] width 82 height 20
type input "Dim 17 Août 2025"
type input "[DATE]"
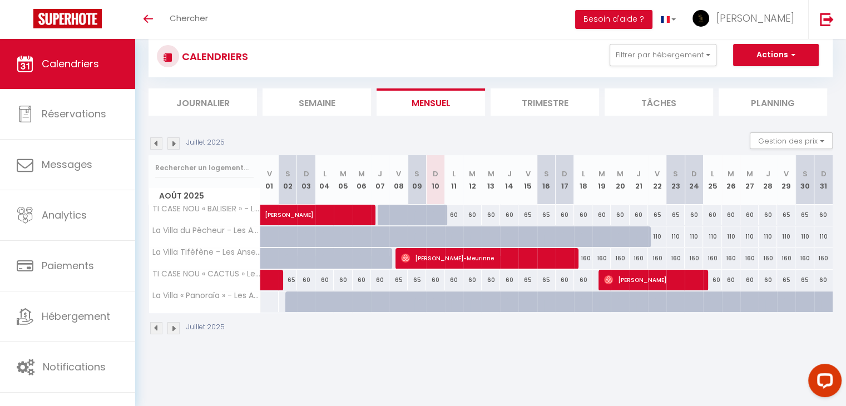
click at [173, 326] on img at bounding box center [173, 328] width 12 height 12
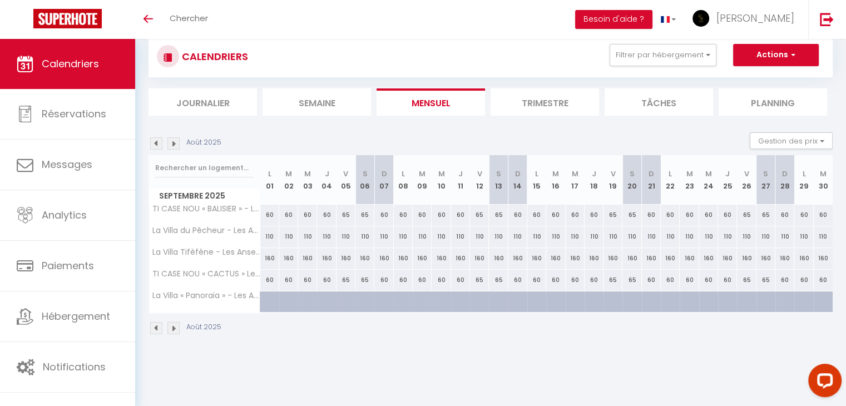
click at [268, 255] on div "160" at bounding box center [269, 258] width 19 height 21
type input "160"
type input "Lun 01 Septembre 2025"
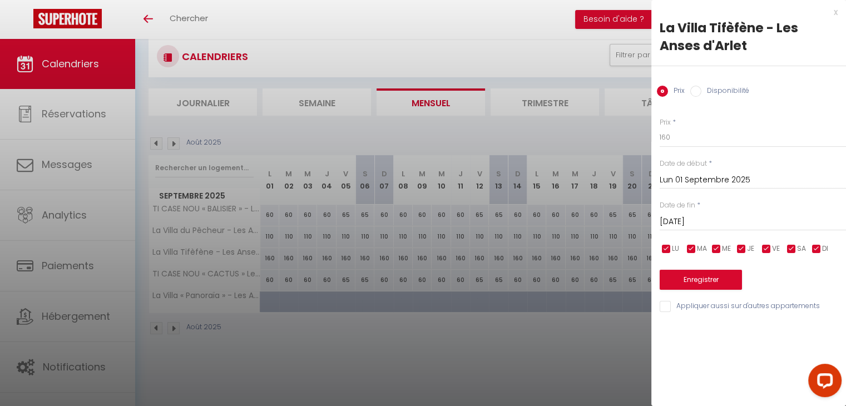
click at [686, 213] on div "[DATE] < [DATE] > Dim Lun Mar Mer Jeu Ven Sam 1 2 3 4 5 6 7 8 9 10 11 12 13 14 …" at bounding box center [753, 221] width 186 height 20
click at [691, 218] on input "[DATE]" at bounding box center [753, 222] width 186 height 14
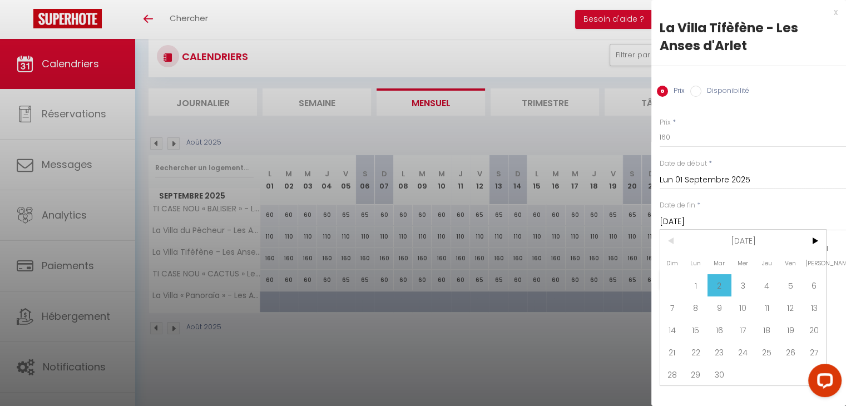
click at [727, 369] on span "30" at bounding box center [720, 374] width 24 height 22
type input "[DATE]"
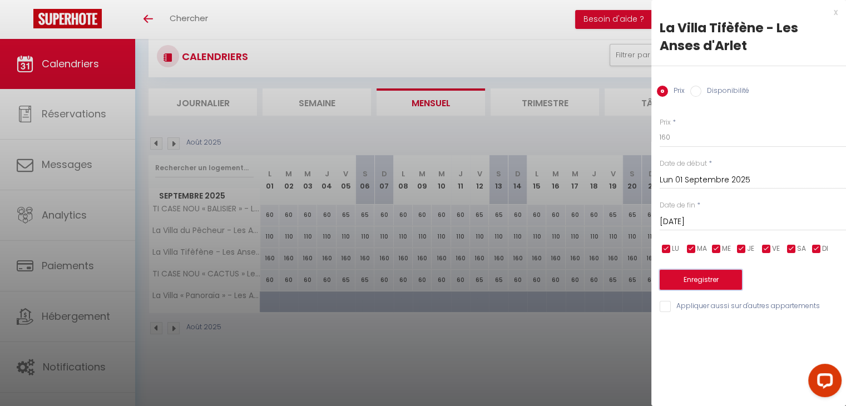
click at [719, 281] on button "Enregistrer" at bounding box center [701, 280] width 82 height 20
type input "Dim 31 Août 2025"
type input "Lun 29 Septembre 2025"
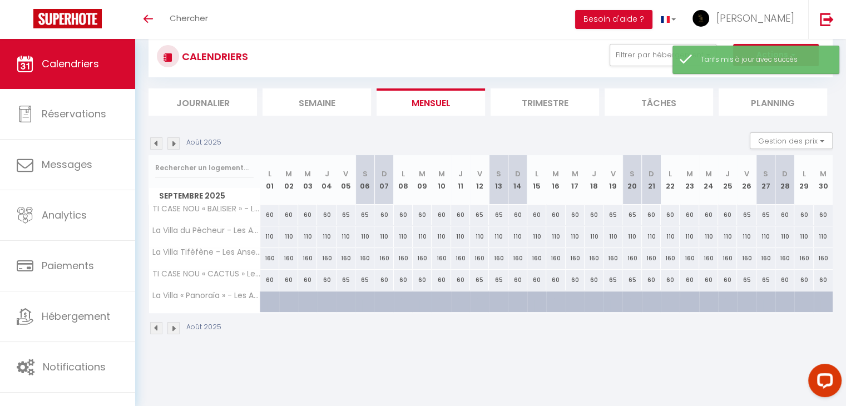
click at [176, 328] on img at bounding box center [173, 328] width 12 height 12
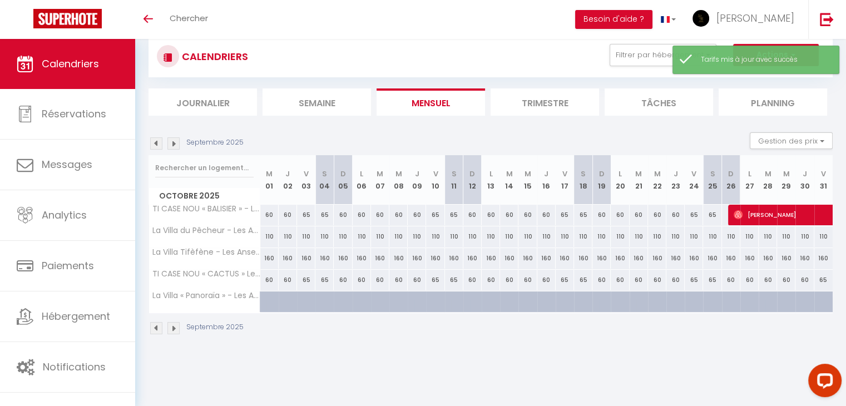
click at [268, 258] on div "160" at bounding box center [269, 258] width 18 height 21
type input "160"
type input "Mer 01 Octobre 2025"
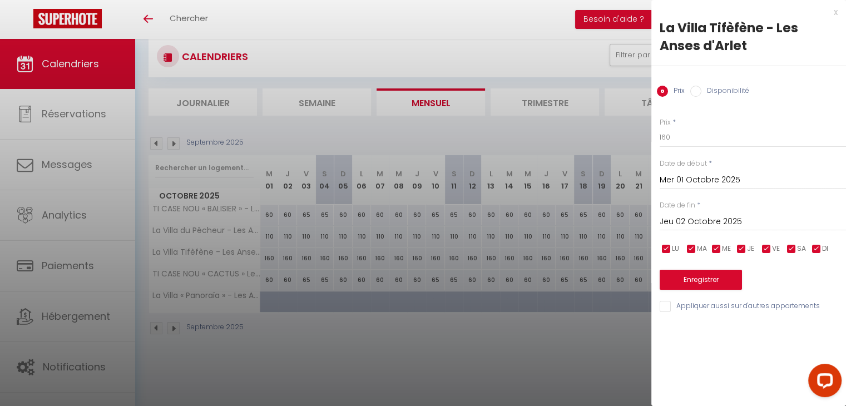
click at [718, 223] on input "Jeu 02 Octobre 2025" at bounding box center [753, 222] width 186 height 14
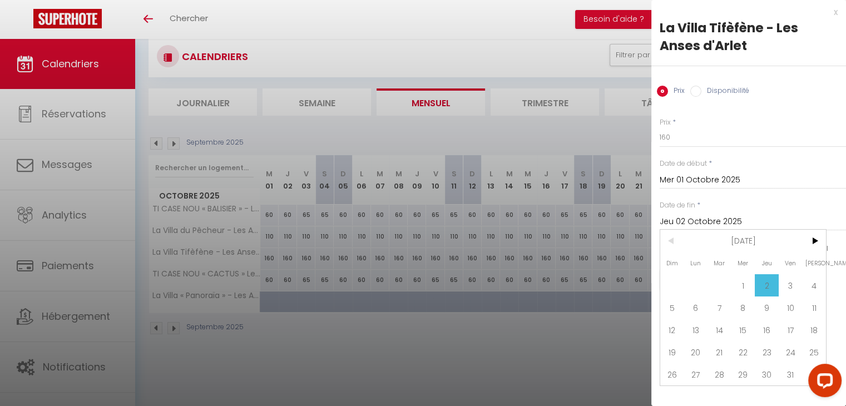
click at [790, 370] on span "31" at bounding box center [791, 374] width 24 height 22
type input "Ven 31 Octobre 2025"
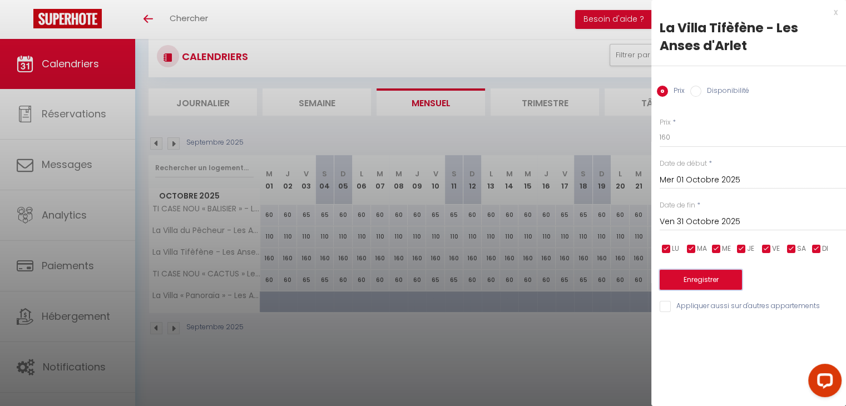
click at [699, 280] on button "Enregistrer" at bounding box center [701, 280] width 82 height 20
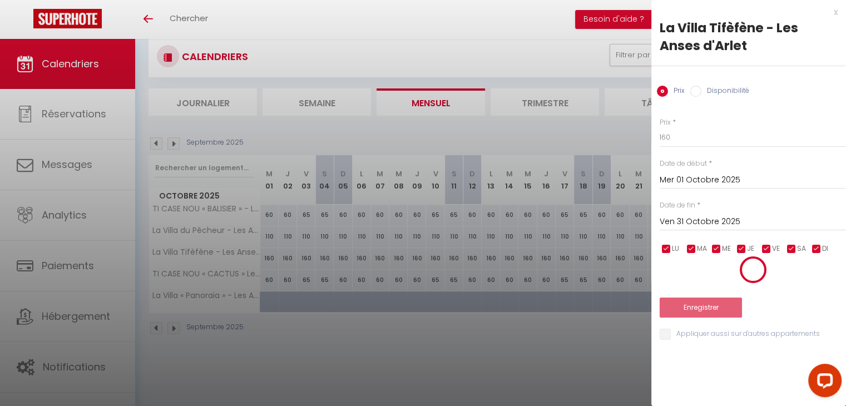
type input "[DATE]"
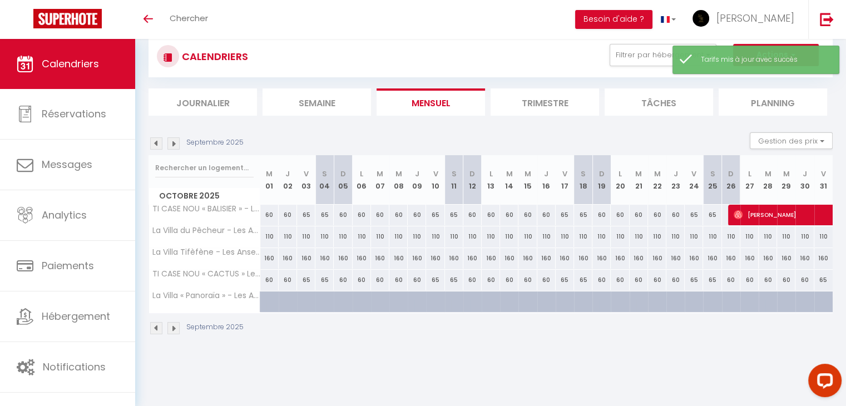
click at [173, 328] on img at bounding box center [173, 328] width 12 height 12
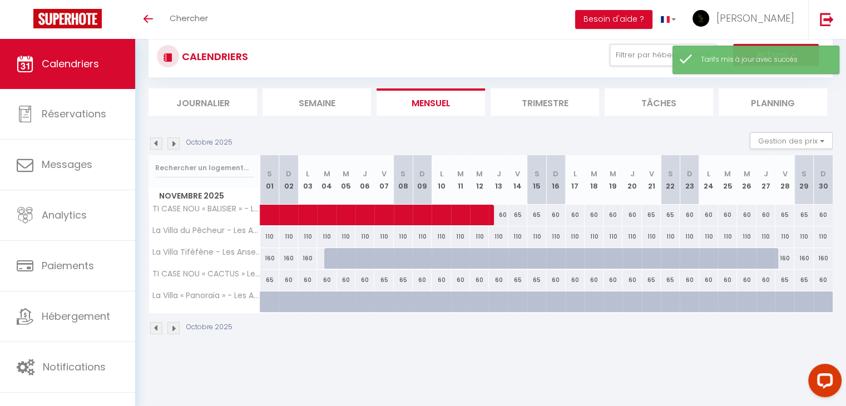
click at [270, 253] on div "160" at bounding box center [269, 258] width 19 height 21
type input "160"
type input "[DATE]"
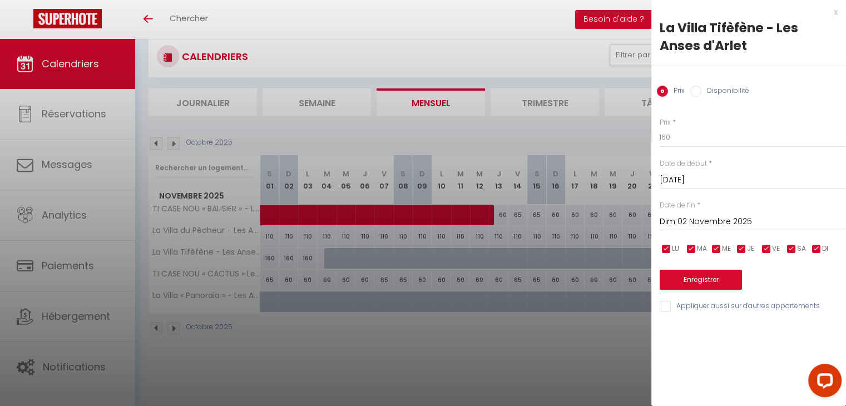
click at [692, 216] on input "Dim 02 Novembre 2025" at bounding box center [753, 222] width 186 height 14
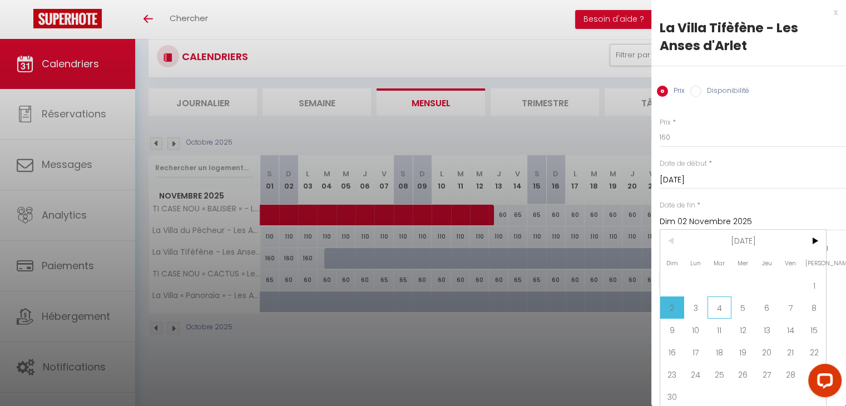
click at [716, 310] on span "4" at bounding box center [720, 308] width 24 height 22
type input "[DATE]"
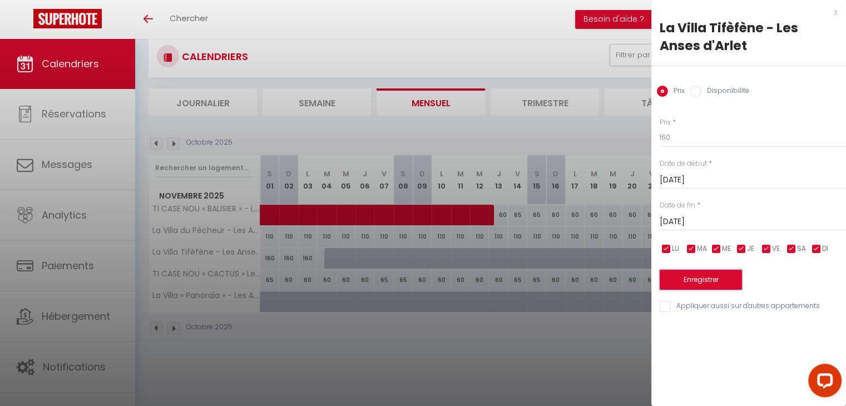
click at [699, 279] on button "Enregistrer" at bounding box center [701, 280] width 82 height 20
type input "Ven 31 Octobre 2025"
type input "[DATE]"
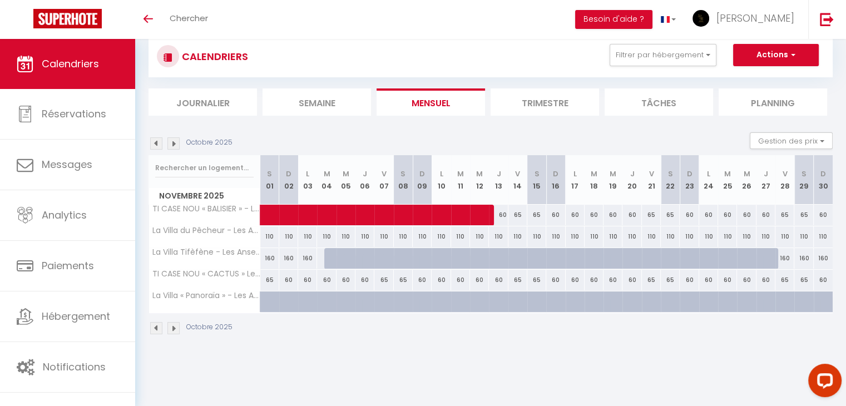
click at [270, 257] on div "160" at bounding box center [269, 258] width 19 height 21
type input "160"
type input "[DATE]"
type input "Dim 02 Novembre 2025"
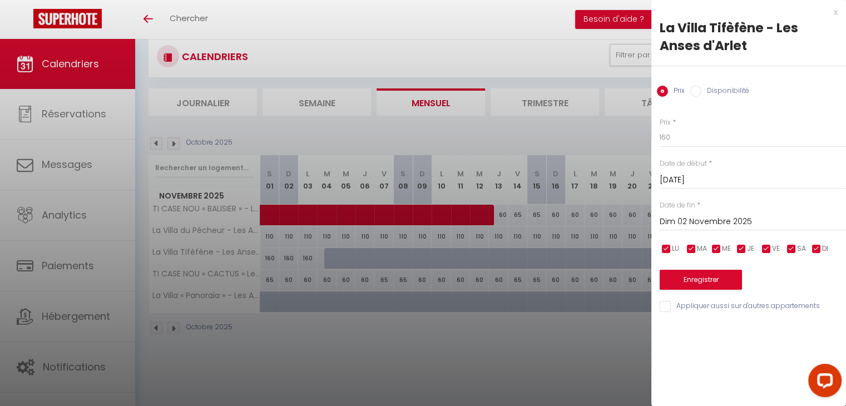
click at [361, 280] on div at bounding box center [423, 203] width 846 height 406
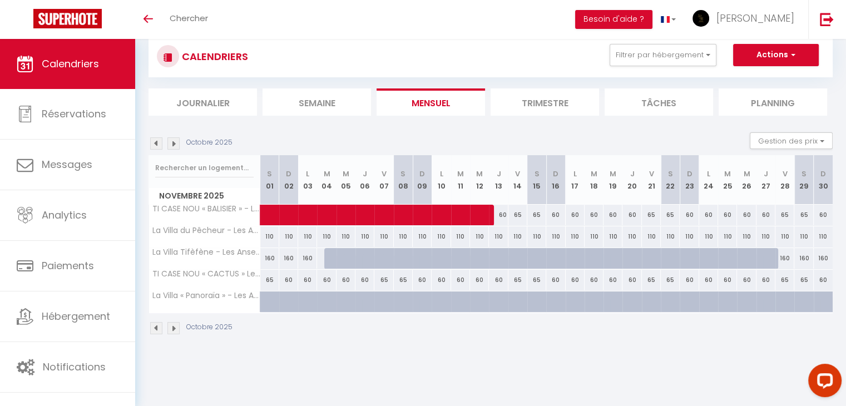
click at [274, 256] on div "160" at bounding box center [269, 258] width 19 height 21
type input "160"
type input "[DATE]"
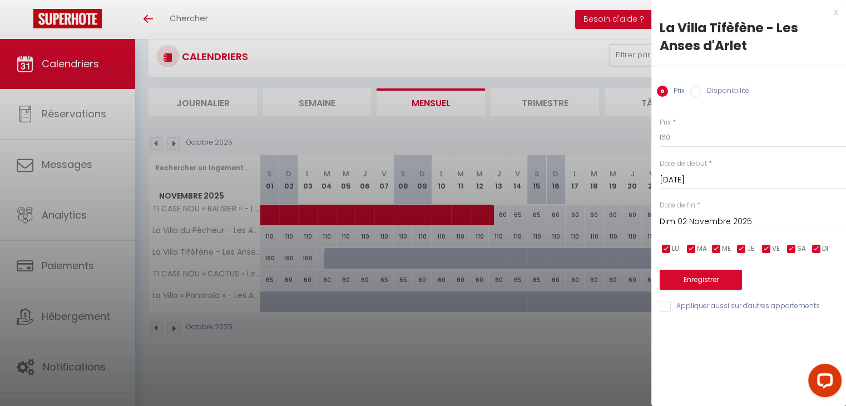
click at [708, 225] on input "Dim 02 Novembre 2025" at bounding box center [753, 222] width 186 height 14
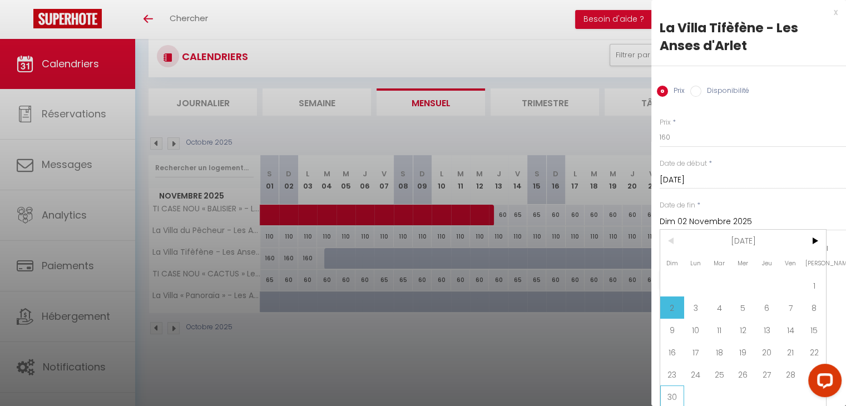
click at [661, 392] on span "30" at bounding box center [673, 397] width 24 height 22
type input "Dim 30 Novembre 2025"
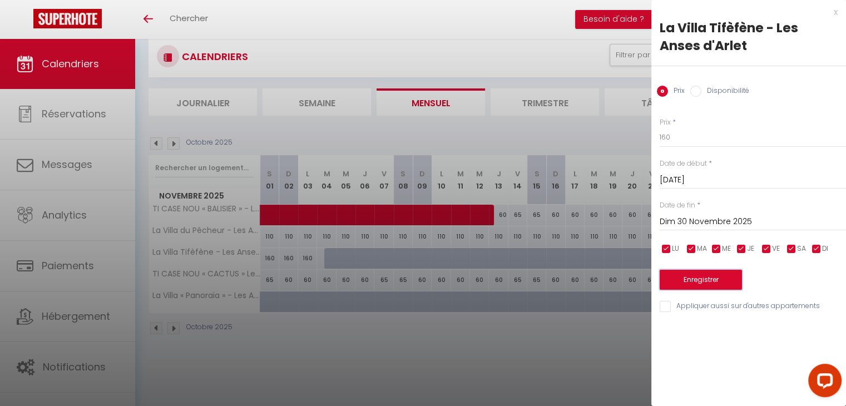
click at [695, 278] on button "Enregistrer" at bounding box center [701, 280] width 82 height 20
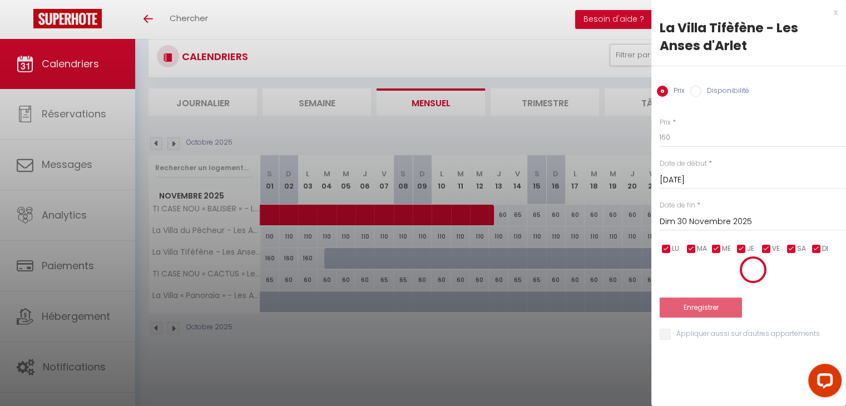
type input "Ven 31 Octobre 2025"
type input "[DATE]"
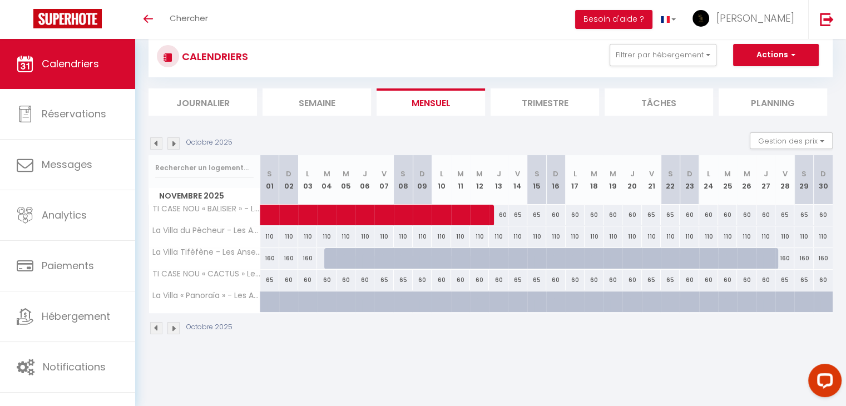
click at [266, 257] on div "160" at bounding box center [269, 258] width 19 height 21
type input "160"
type input "[DATE]"
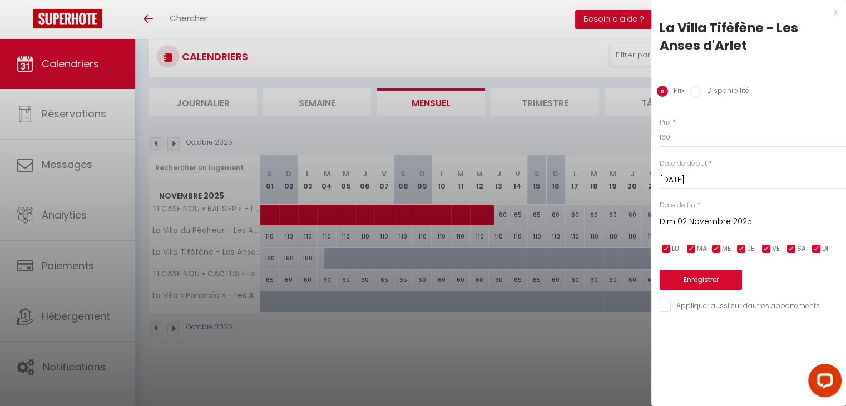
click at [743, 216] on input "Dim 02 Novembre 2025" at bounding box center [753, 222] width 186 height 14
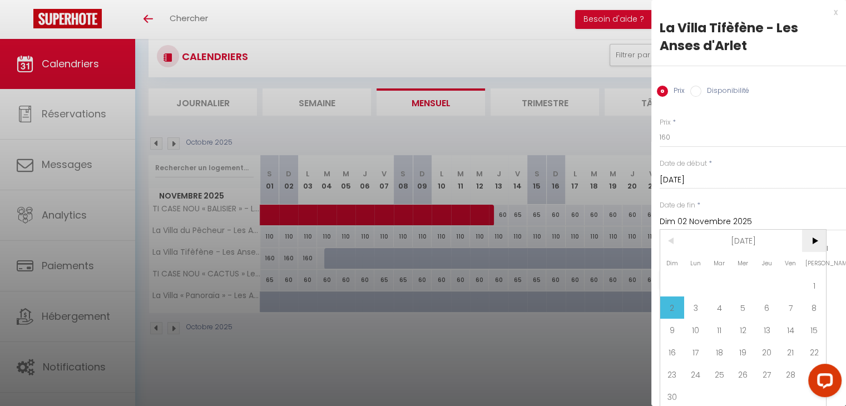
click at [808, 239] on span ">" at bounding box center [814, 241] width 24 height 22
click at [768, 240] on span "Déc 2025" at bounding box center [743, 241] width 119 height 22
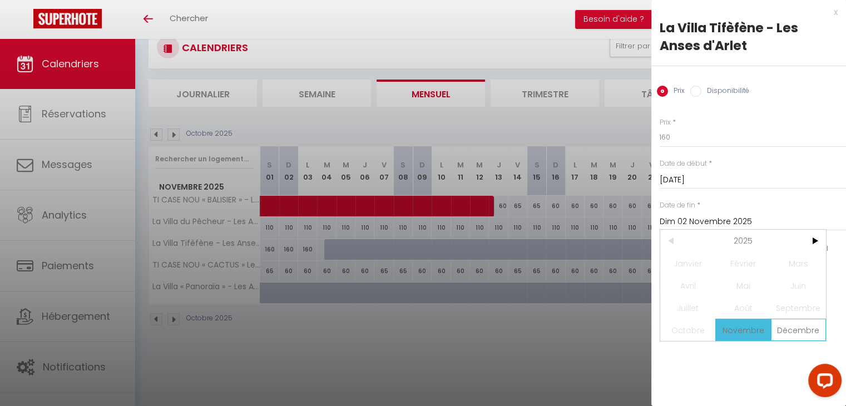
scroll to position [39, 0]
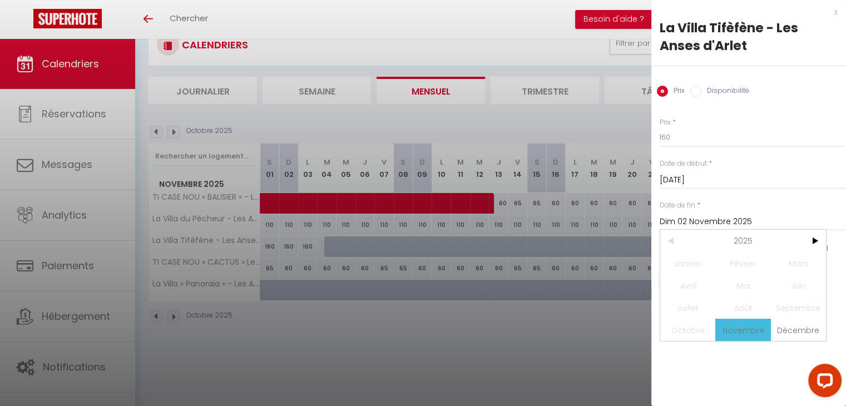
click at [795, 330] on span "Décembre" at bounding box center [798, 330] width 55 height 22
click at [815, 239] on span ">" at bounding box center [814, 241] width 24 height 22
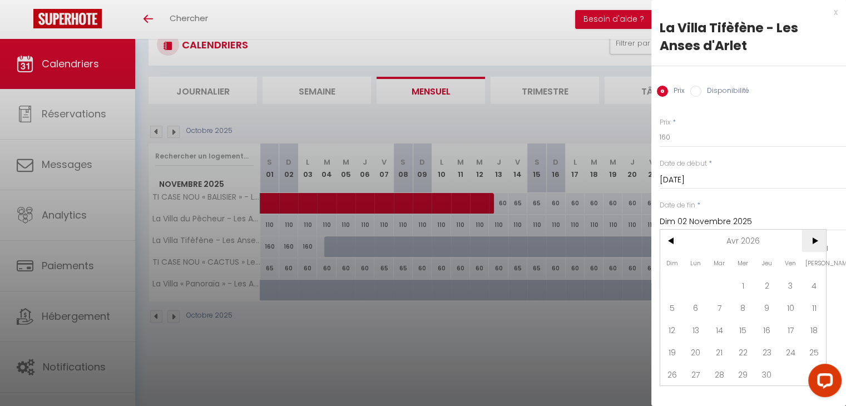
click at [815, 239] on span ">" at bounding box center [814, 241] width 24 height 22
click at [815, 238] on span ">" at bounding box center [814, 241] width 24 height 22
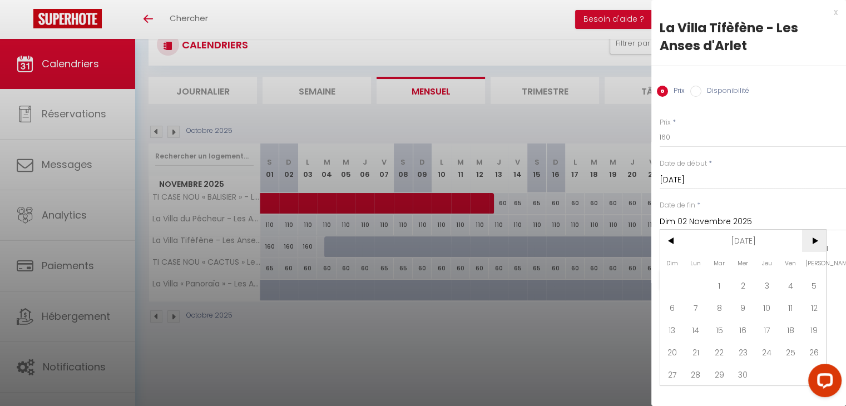
click at [815, 238] on span ">" at bounding box center [814, 241] width 24 height 22
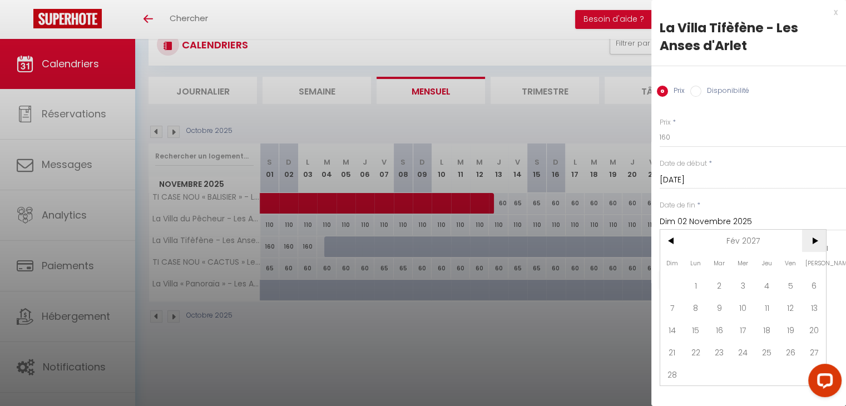
click at [815, 238] on span ">" at bounding box center [814, 241] width 24 height 22
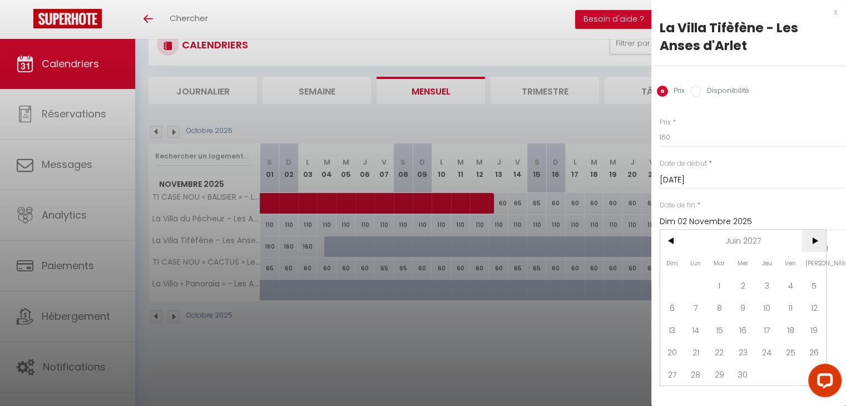
click at [815, 238] on span ">" at bounding box center [814, 241] width 24 height 22
click at [676, 281] on span "1" at bounding box center [673, 285] width 24 height 22
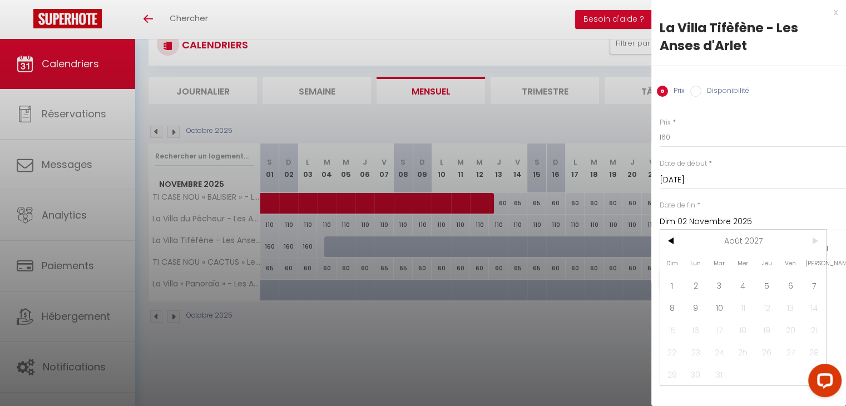
type input "[DATE]"
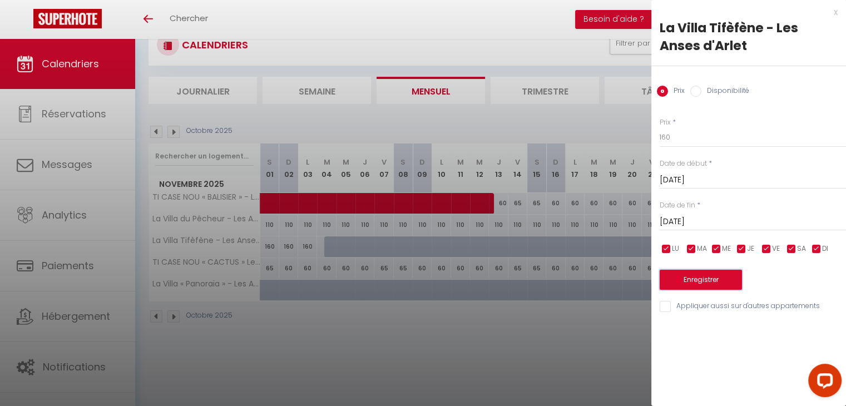
click at [703, 277] on button "Enregistrer" at bounding box center [701, 280] width 82 height 20
type input "Ven 31 Octobre 2025"
type input "[PERSON_NAME][DATE]"
